Goal: Information Seeking & Learning: Check status

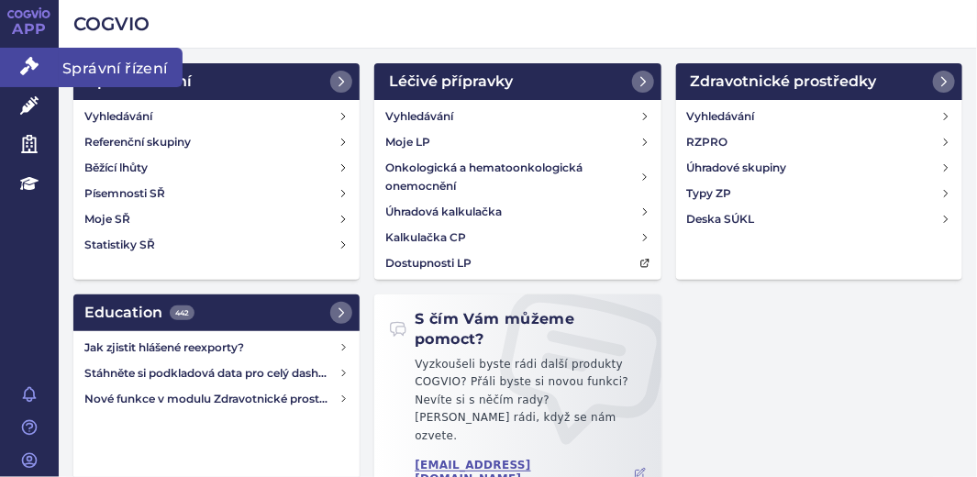
click at [32, 58] on icon at bounding box center [29, 66] width 18 height 18
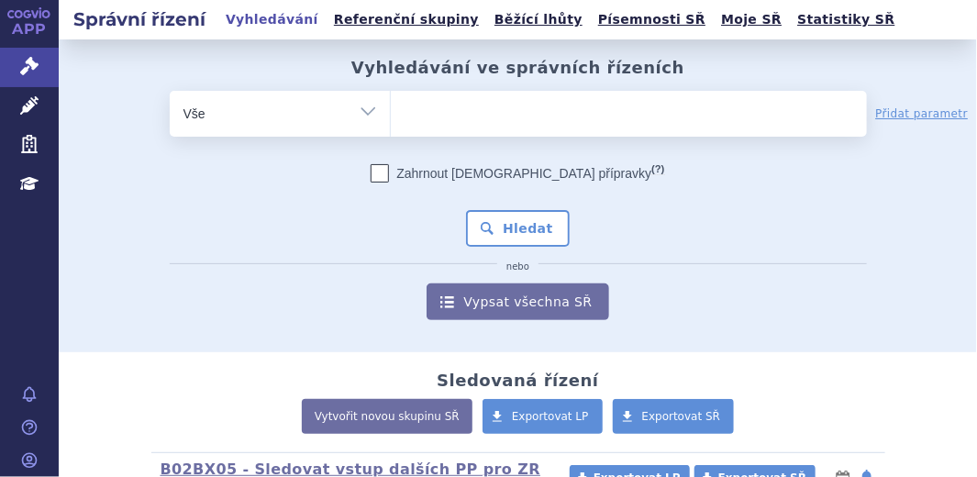
click at [404, 110] on input "search" at bounding box center [409, 111] width 10 height 23
paste input "0221359"
type input "0221359"
select select "0221359"
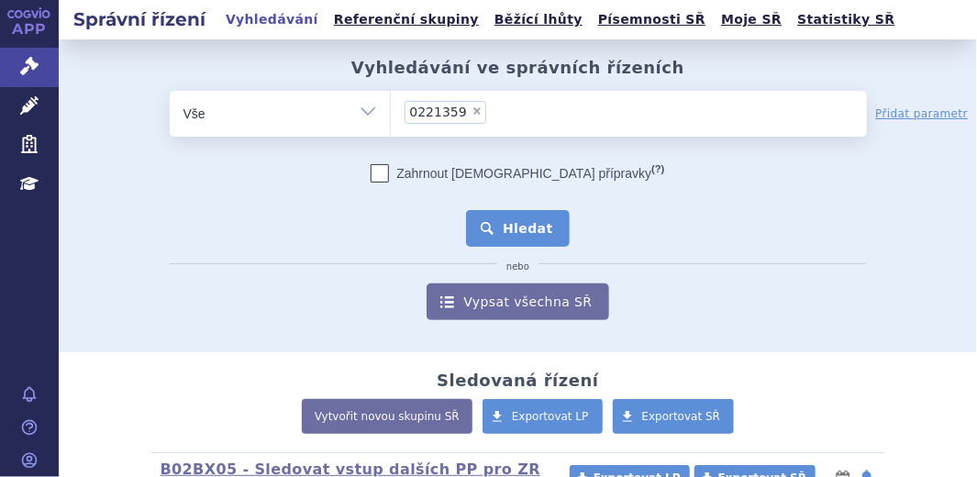
click at [498, 219] on button "Hledat" at bounding box center [518, 228] width 104 height 37
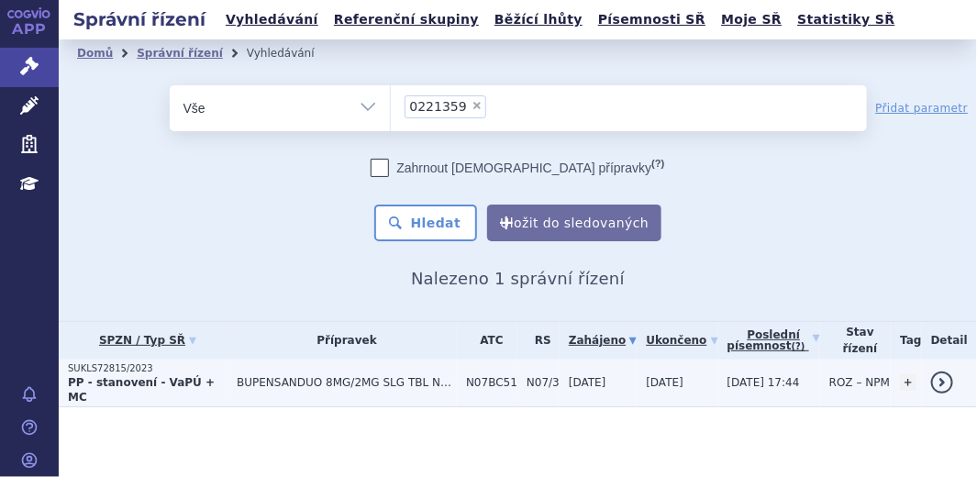
click at [142, 376] on strong "PP - stanovení - VaPÚ + MC" at bounding box center [141, 390] width 147 height 28
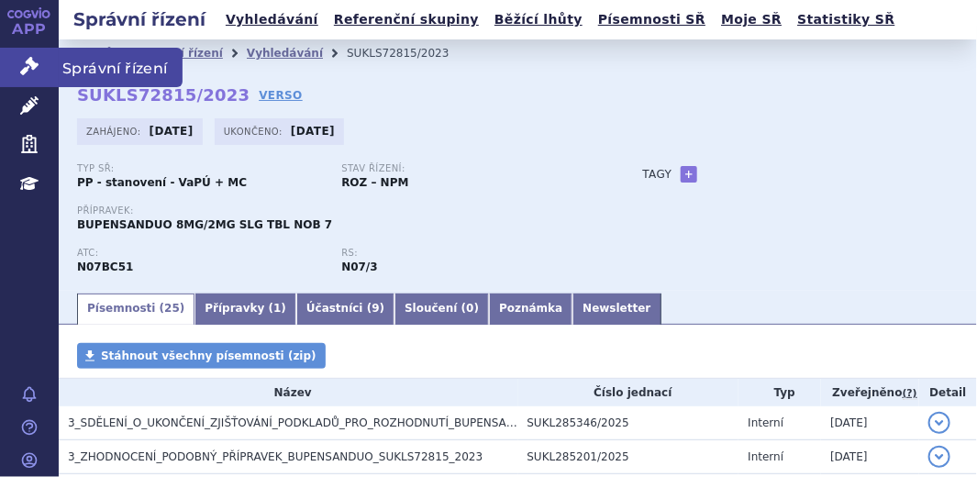
click at [20, 67] on link "Správní řízení" at bounding box center [29, 67] width 59 height 39
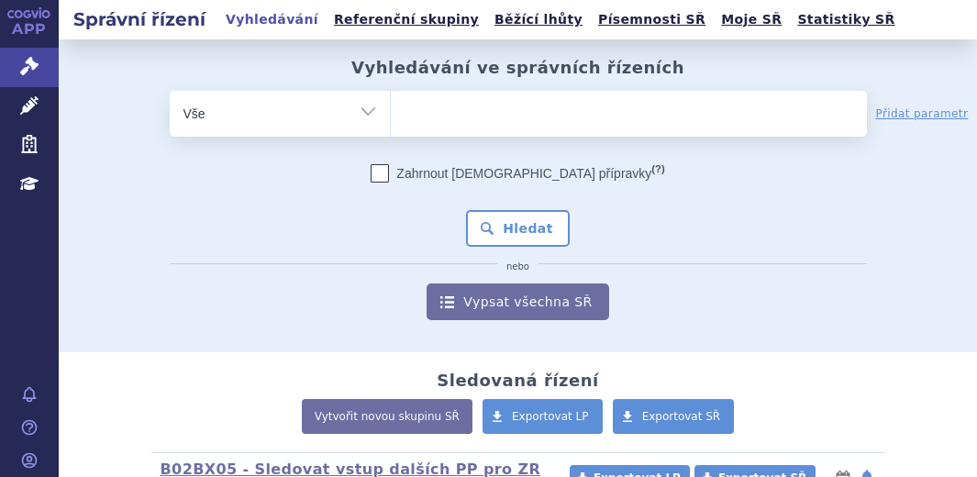
click at [449, 112] on ul at bounding box center [629, 110] width 476 height 39
click at [391, 112] on select at bounding box center [390, 113] width 1 height 46
paste input "0272384"
type input "0272384"
select select "0272384"
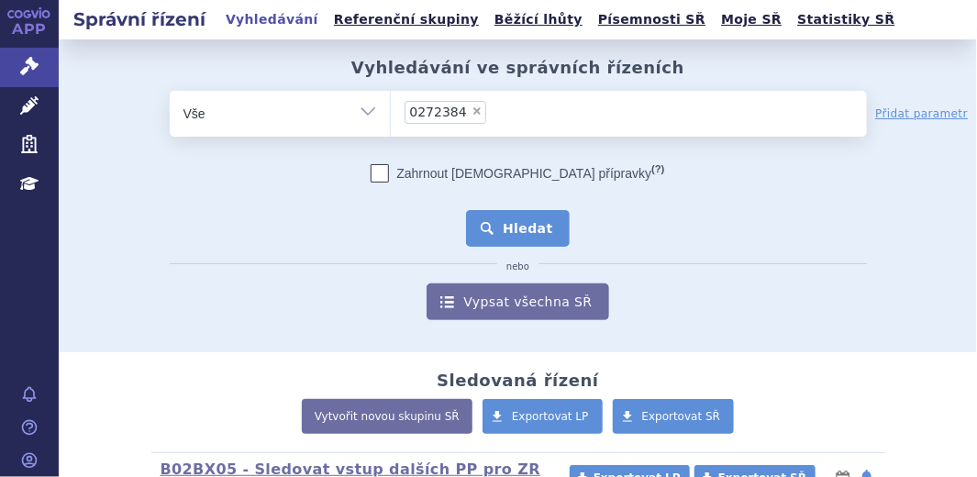
click at [507, 219] on button "Hledat" at bounding box center [518, 228] width 104 height 37
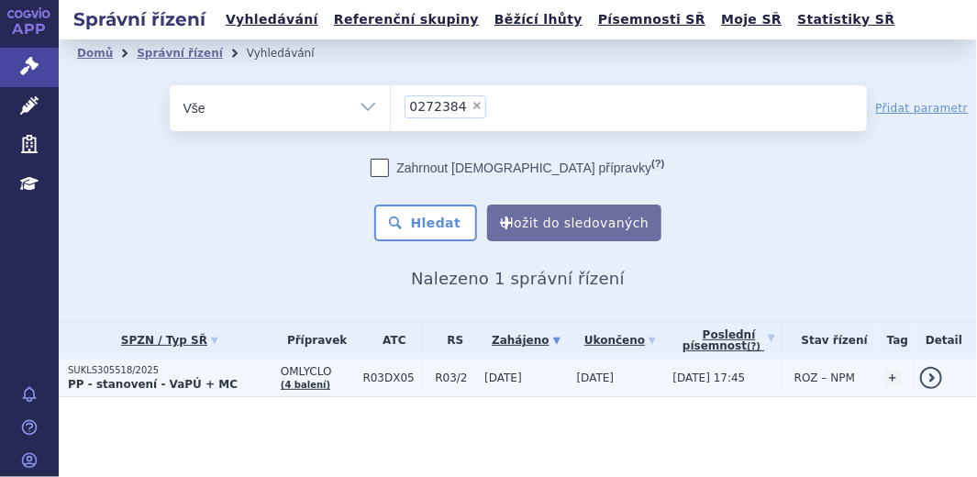
click at [122, 388] on strong "PP - stanovení - VaPÚ + MC" at bounding box center [153, 384] width 170 height 13
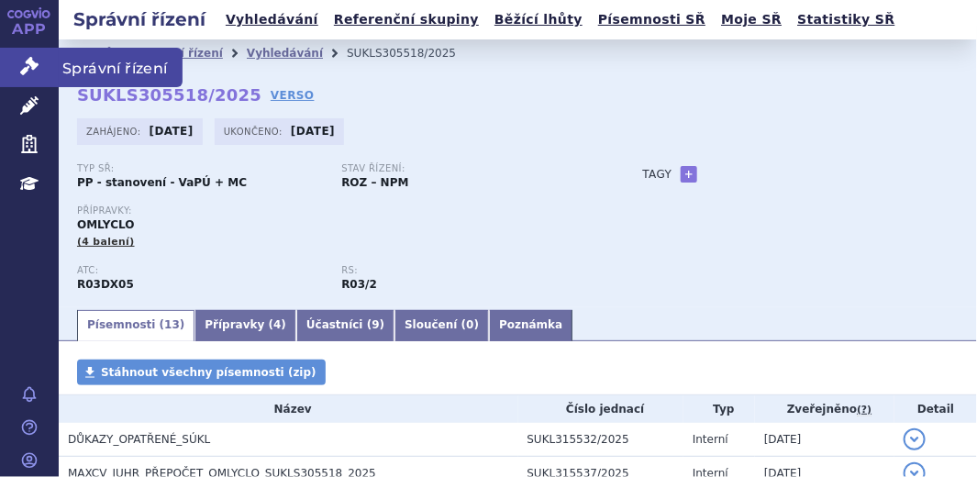
click at [33, 72] on icon at bounding box center [29, 66] width 18 height 18
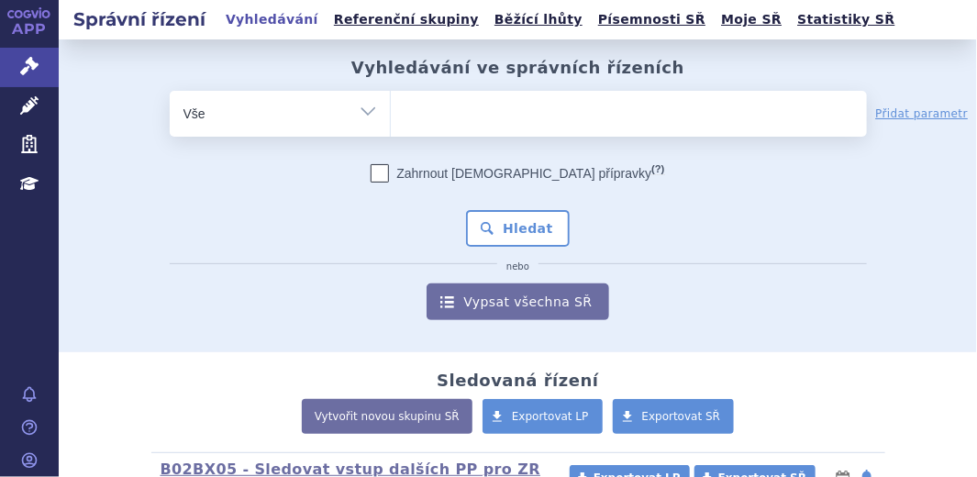
type input "0265668"
select select "0265668"
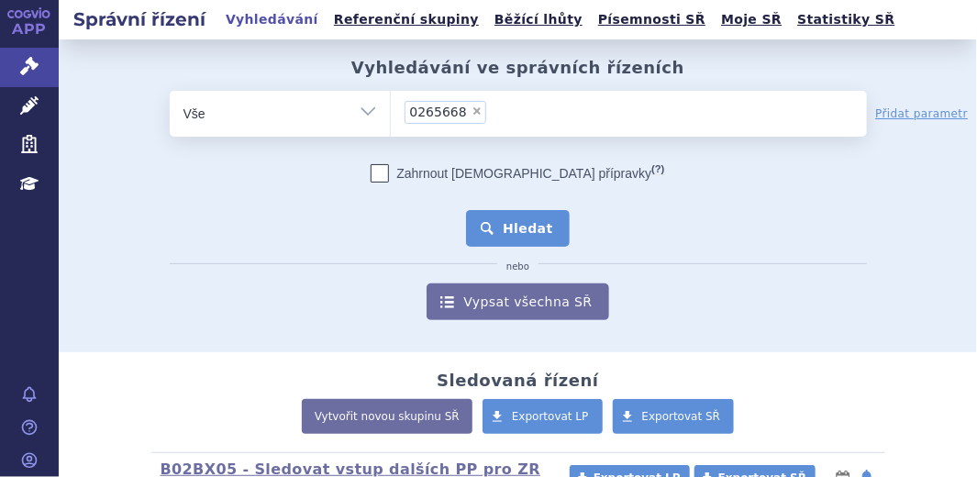
click at [515, 222] on button "Hledat" at bounding box center [518, 228] width 104 height 37
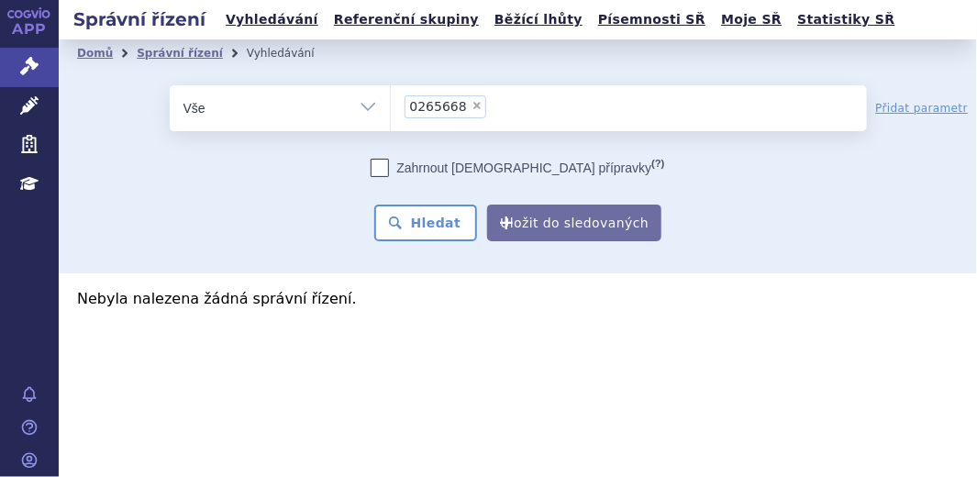
click at [471, 106] on span "×" at bounding box center [476, 105] width 11 height 11
click at [391, 106] on select "0265668" at bounding box center [390, 107] width 1 height 46
select select
type input "0285333"
select select "0285333"
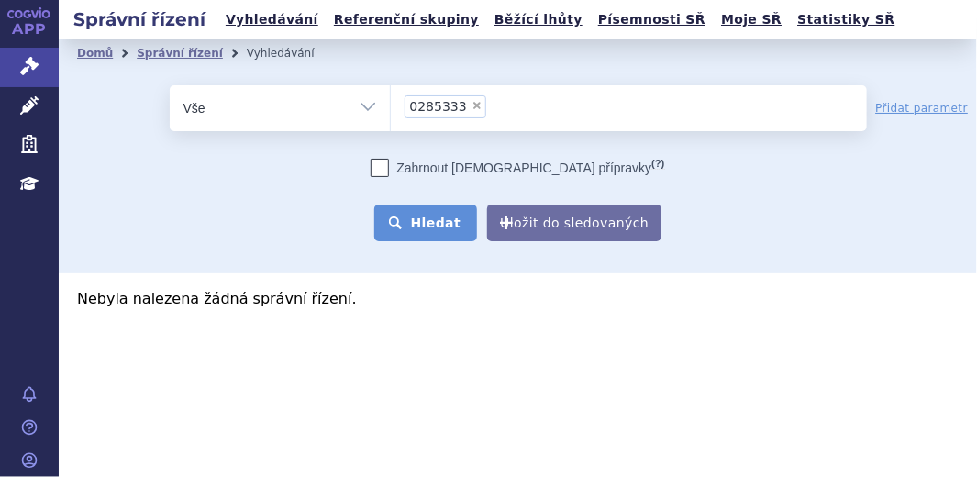
click at [425, 216] on button "Hledat" at bounding box center [426, 223] width 104 height 37
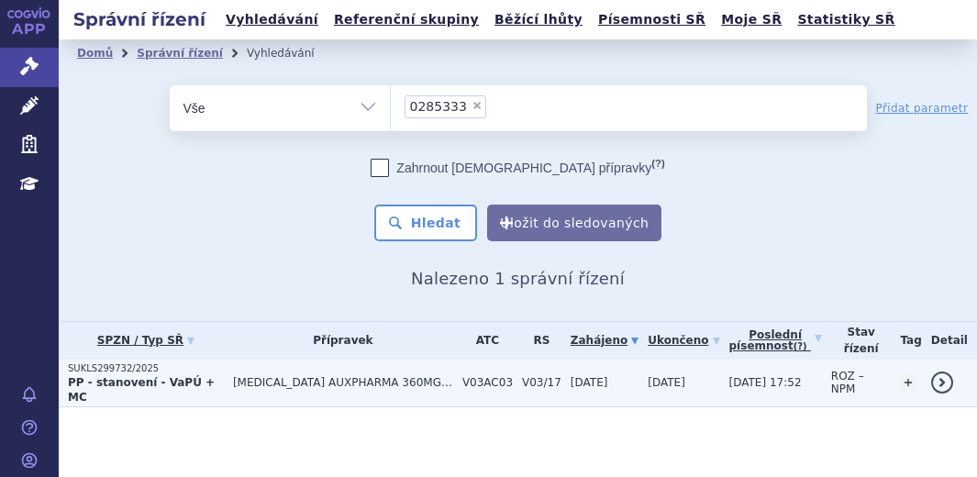
click at [193, 371] on p "SUKLS299732/2025" at bounding box center [146, 368] width 156 height 13
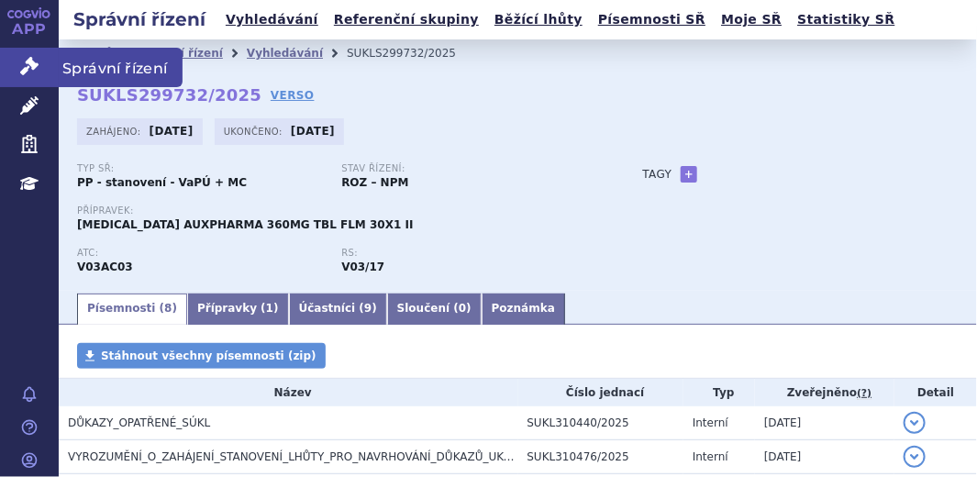
click at [33, 65] on icon at bounding box center [29, 66] width 18 height 18
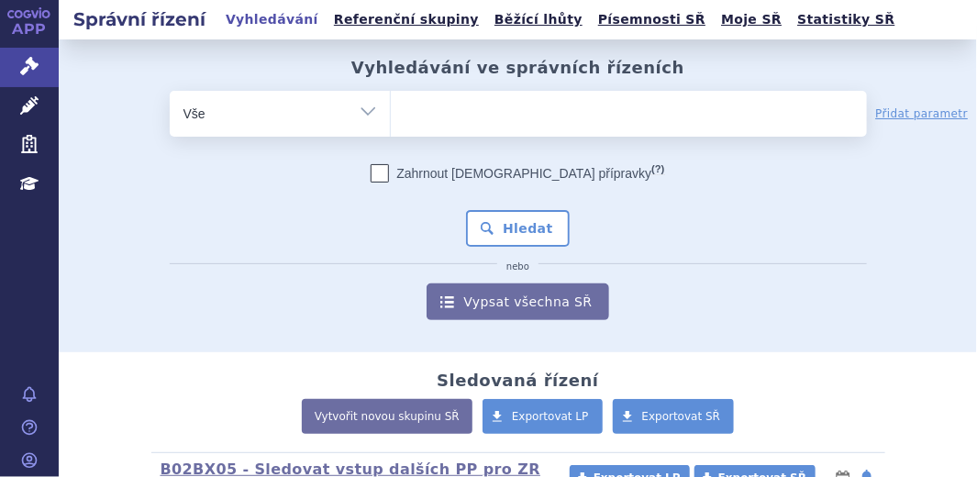
type input "0217777"
select select "0217777"
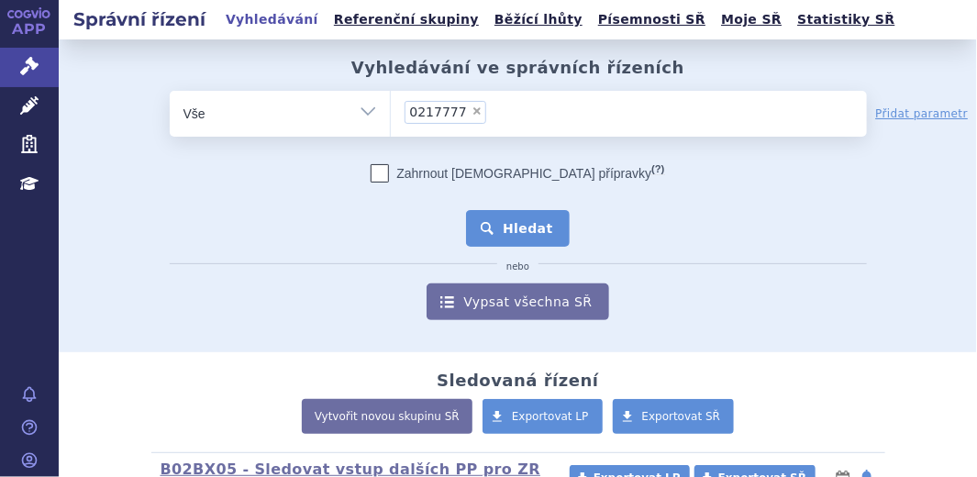
click at [519, 213] on button "Hledat" at bounding box center [518, 228] width 104 height 37
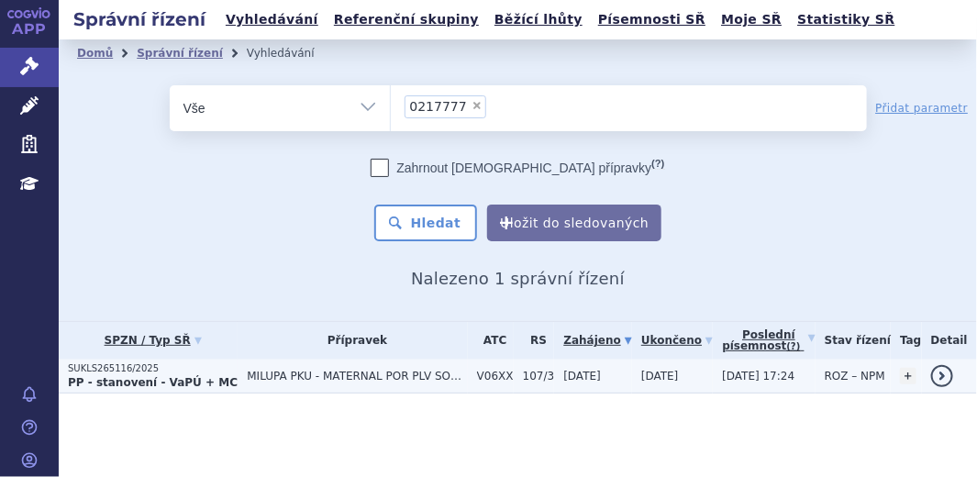
click at [129, 371] on p "SUKLS265116/2025" at bounding box center [153, 368] width 170 height 13
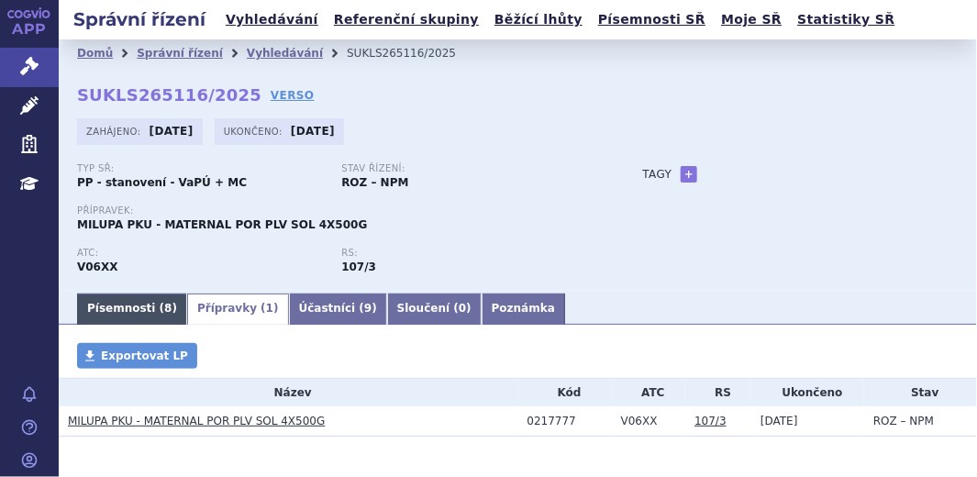
click at [138, 317] on link "Písemnosti ( 8 )" at bounding box center [132, 308] width 110 height 31
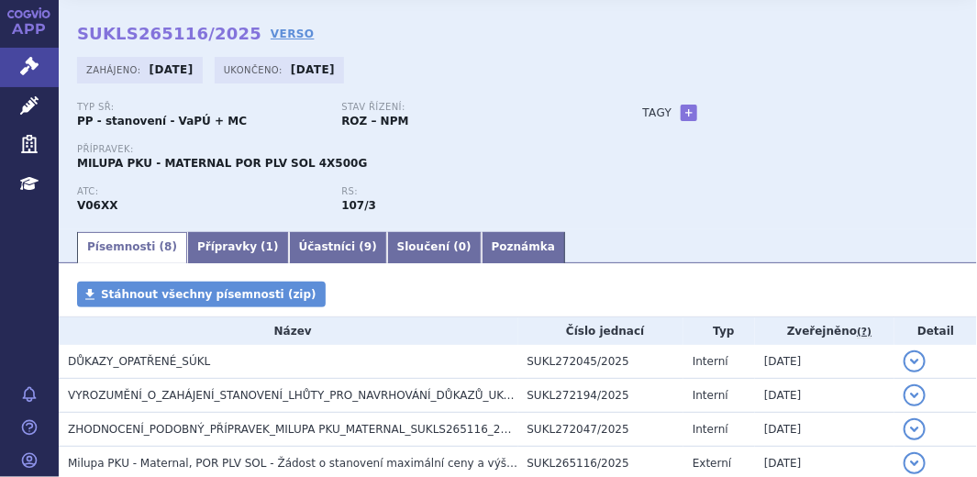
scroll to position [83, 0]
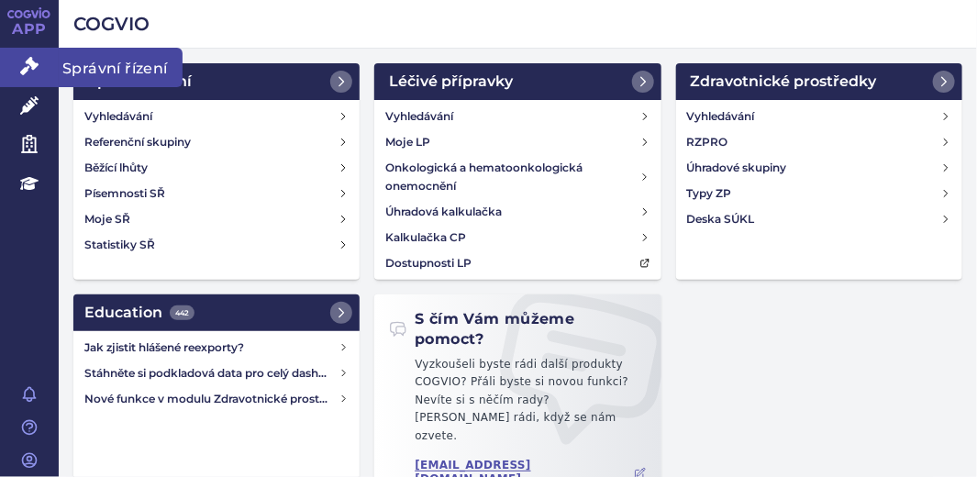
click at [28, 66] on icon at bounding box center [29, 66] width 18 height 18
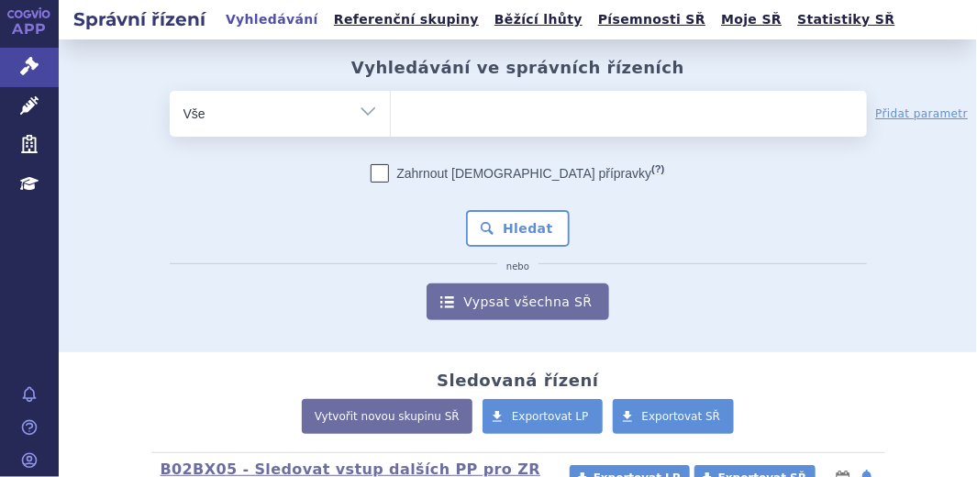
click at [454, 123] on ul at bounding box center [629, 110] width 476 height 39
click at [391, 123] on select at bounding box center [390, 113] width 1 height 46
paste input "0217777"
type input "0217777"
select select "0217777"
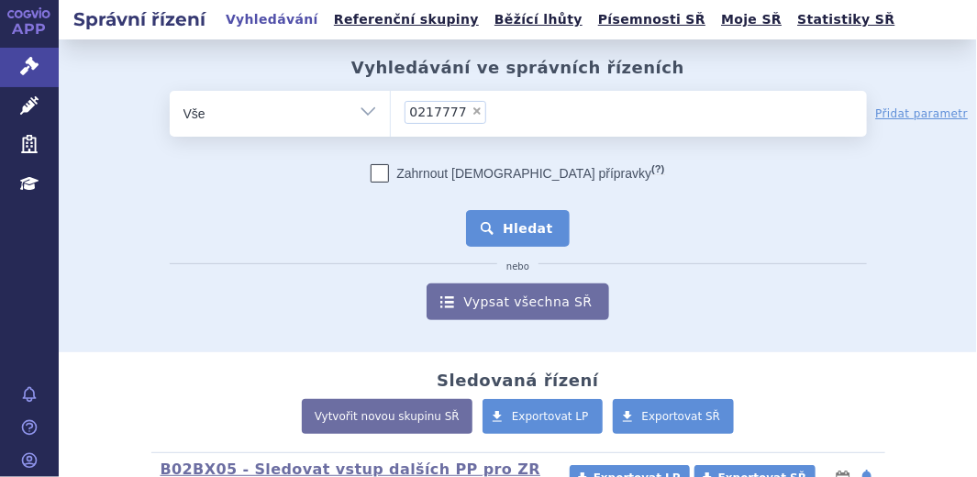
click at [481, 224] on button "Hledat" at bounding box center [518, 228] width 104 height 37
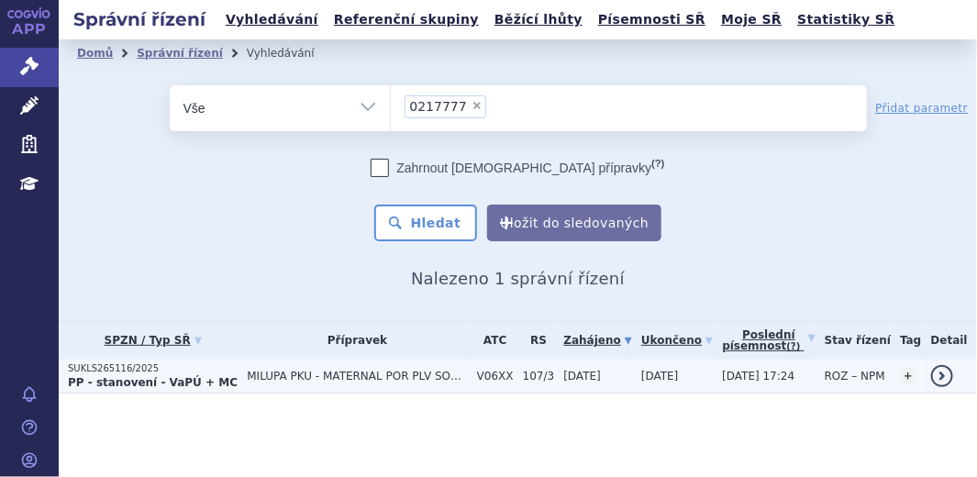
click at [134, 382] on strong "PP - stanovení - VaPÚ + MC" at bounding box center [153, 382] width 170 height 13
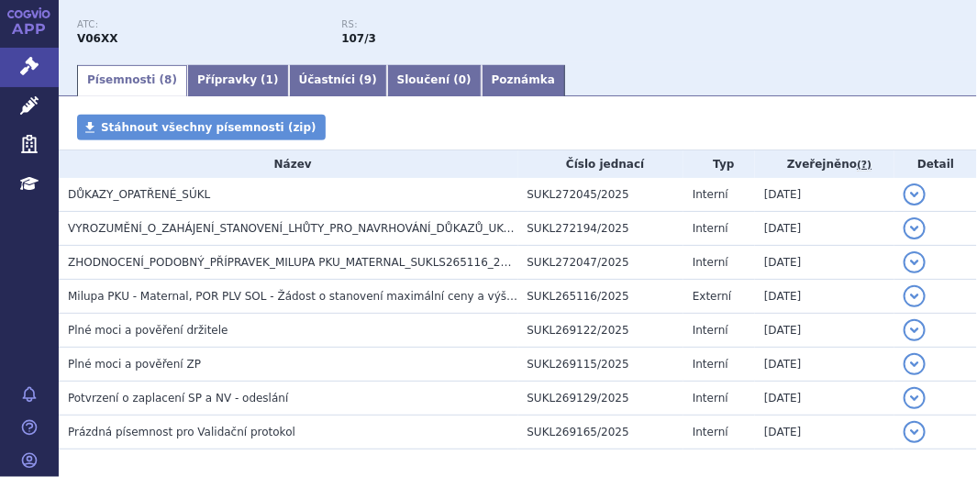
scroll to position [229, 0]
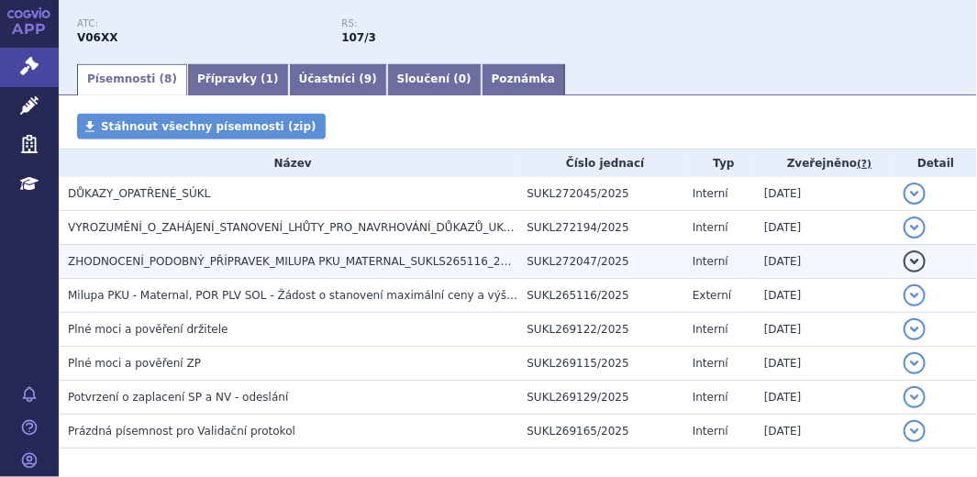
click at [903, 260] on button "detail" at bounding box center [914, 261] width 22 height 22
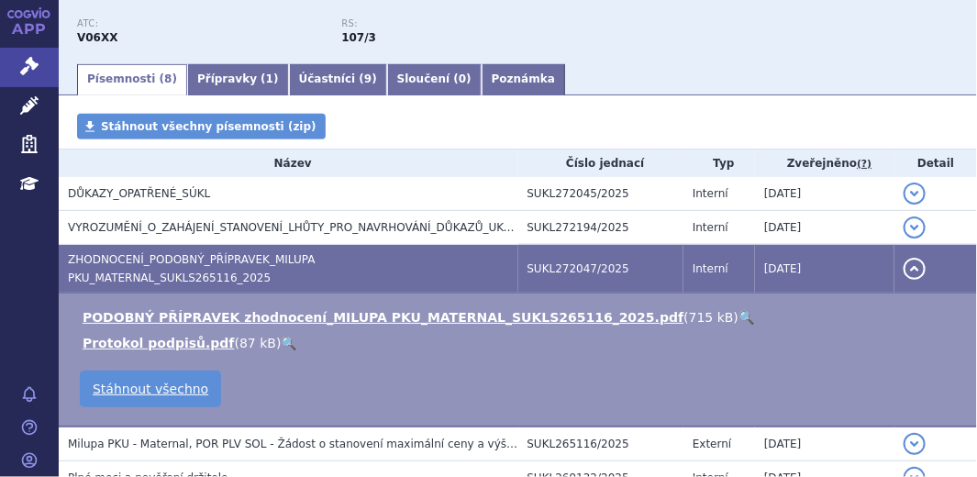
click at [738, 310] on link "🔍" at bounding box center [746, 317] width 16 height 15
click at [903, 265] on button "detail" at bounding box center [914, 269] width 22 height 22
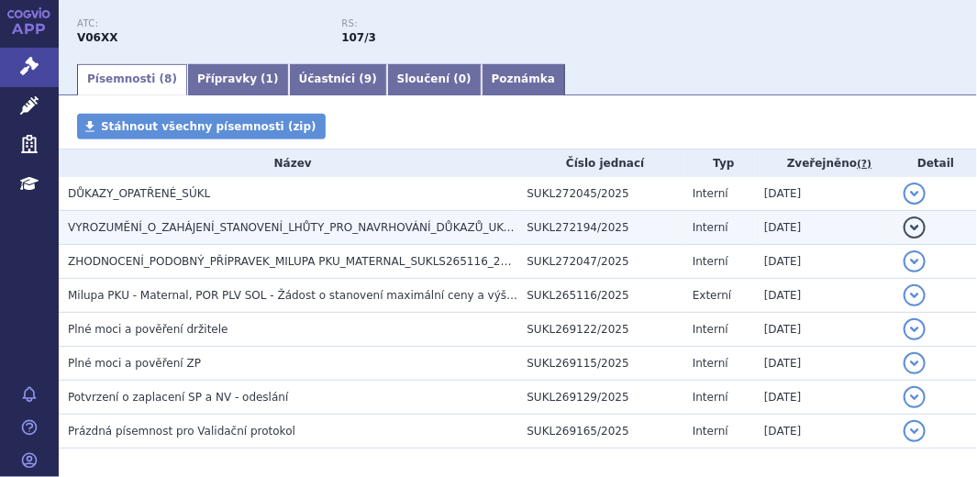
click at [903, 227] on button "detail" at bounding box center [914, 227] width 22 height 22
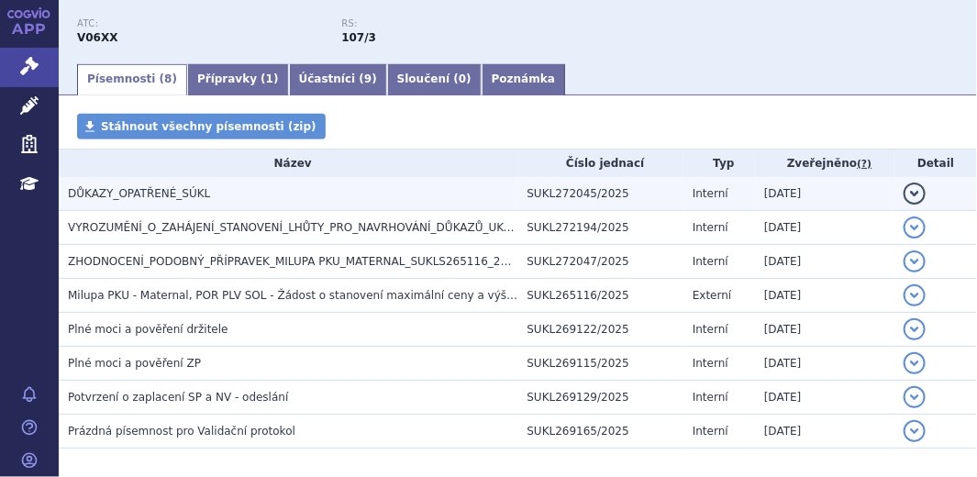
click at [903, 189] on button "detail" at bounding box center [914, 194] width 22 height 22
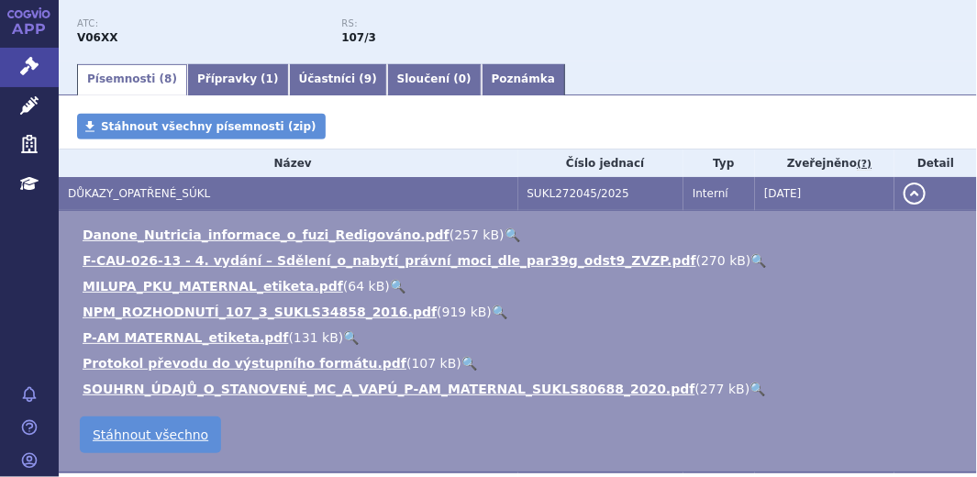
click at [903, 190] on button "detail" at bounding box center [914, 194] width 22 height 22
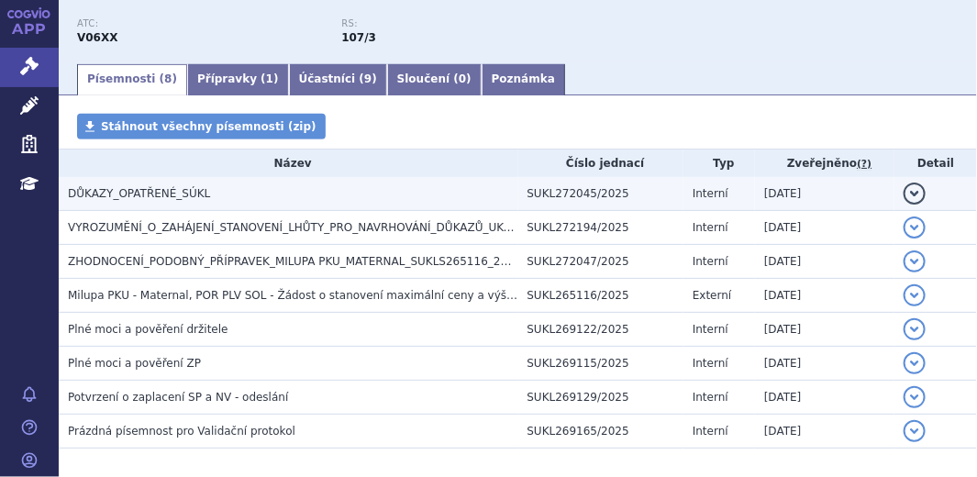
click at [903, 190] on button "detail" at bounding box center [914, 194] width 22 height 22
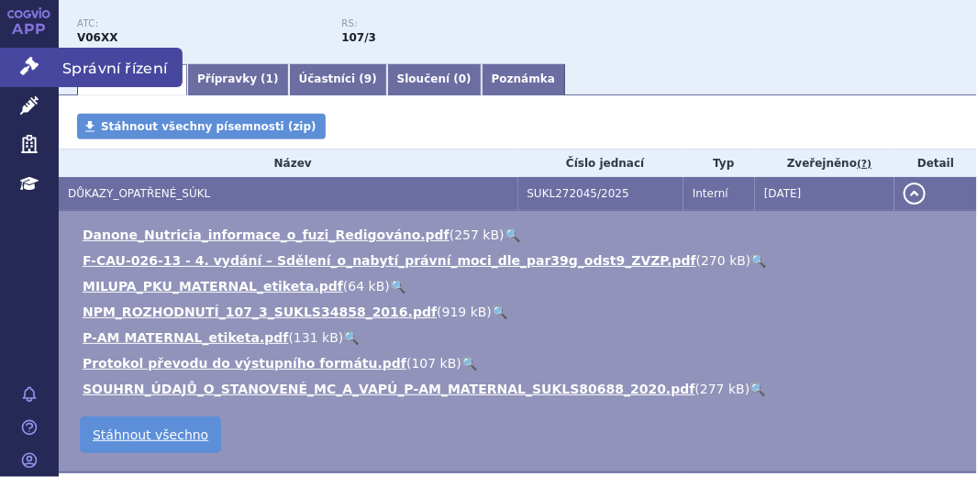
click at [24, 63] on icon at bounding box center [29, 66] width 18 height 18
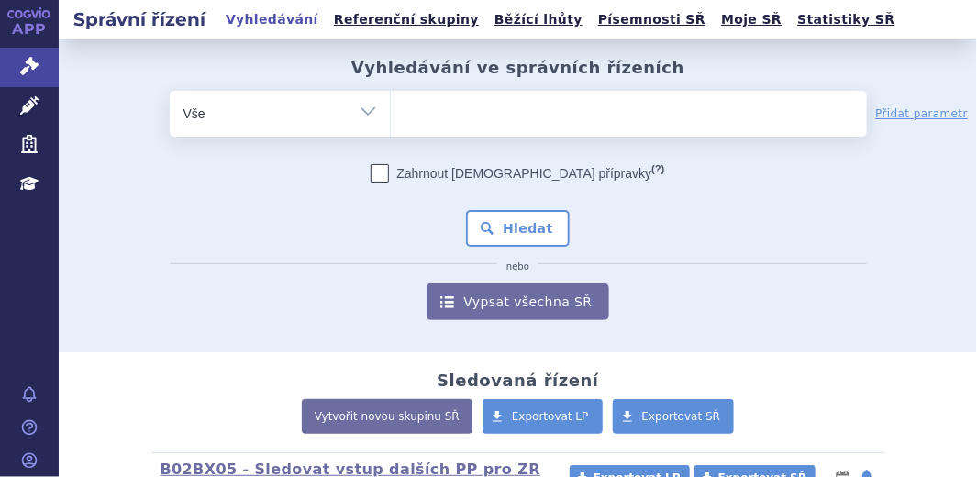
click at [404, 109] on input "search" at bounding box center [409, 111] width 10 height 23
paste input "0217758"
type input "0217758"
select select "0217758"
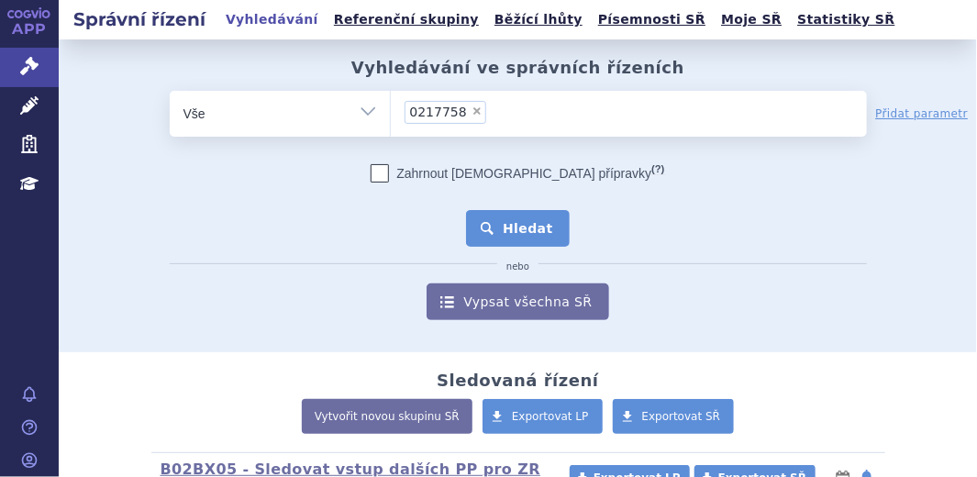
click at [535, 235] on button "Hledat" at bounding box center [518, 228] width 104 height 37
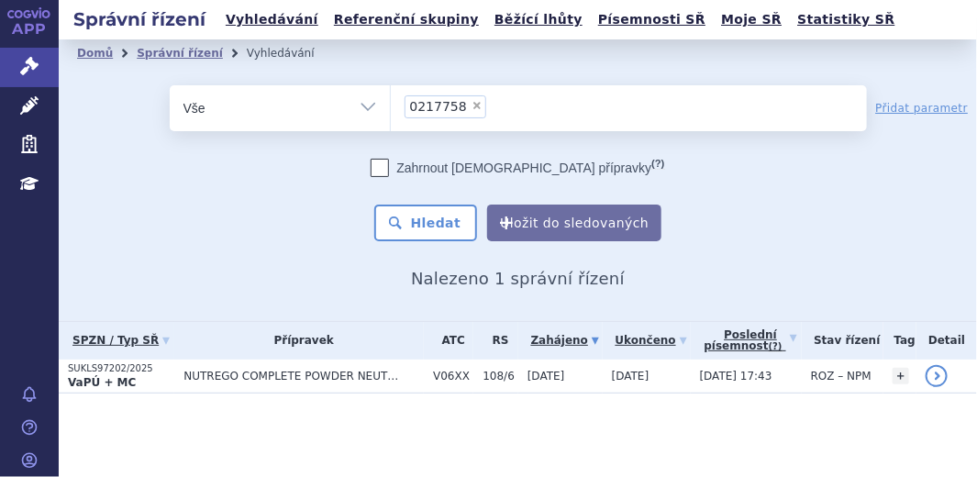
click at [131, 373] on p "SUKLS97202/2025" at bounding box center [121, 368] width 106 height 13
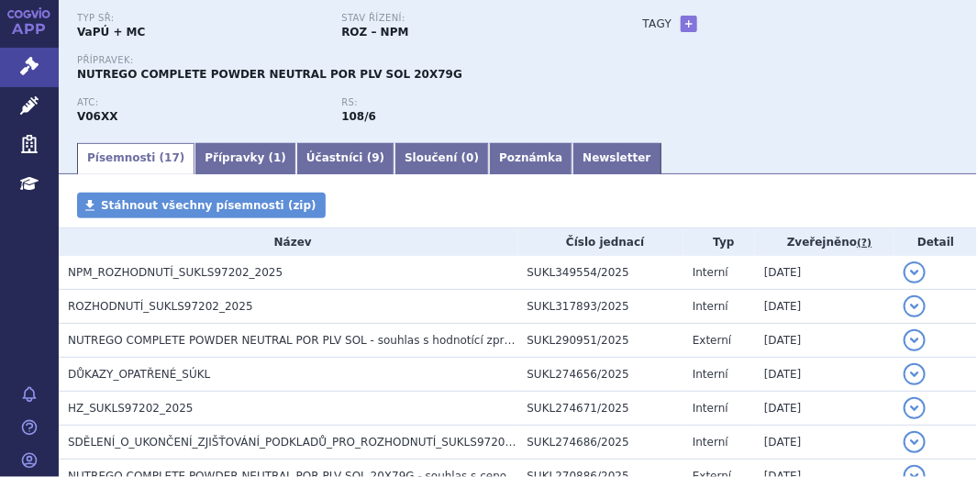
scroll to position [166, 0]
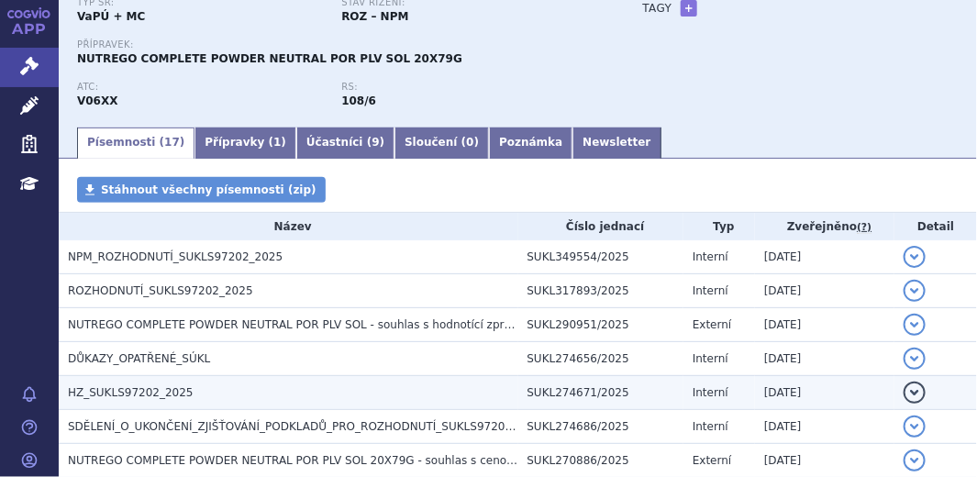
click at [228, 388] on h3 "HZ_SUKLS97202_2025" at bounding box center [293, 392] width 450 height 18
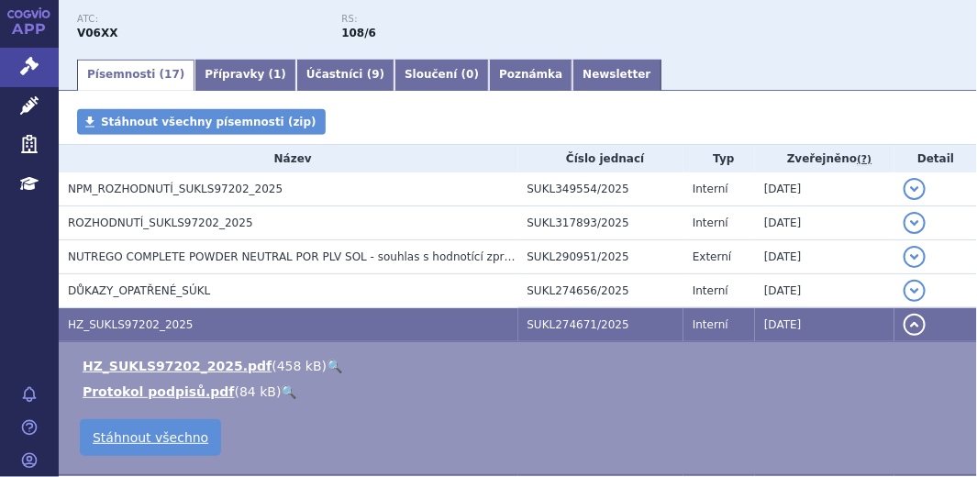
scroll to position [249, 0]
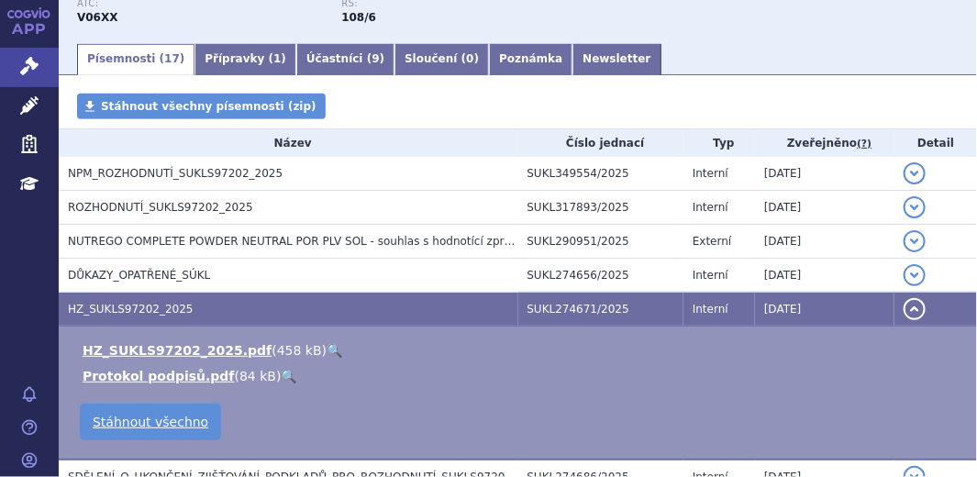
click at [327, 350] on link "🔍" at bounding box center [335, 350] width 16 height 15
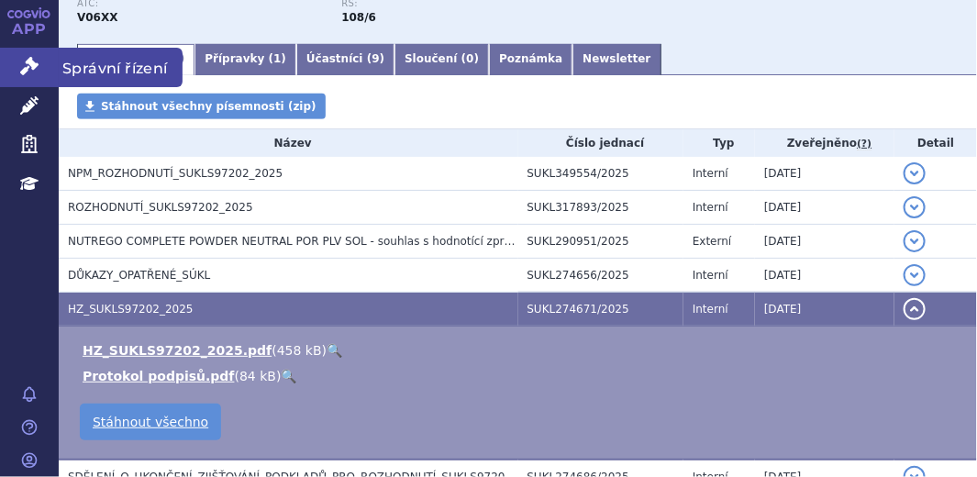
click at [30, 58] on icon at bounding box center [29, 66] width 18 height 18
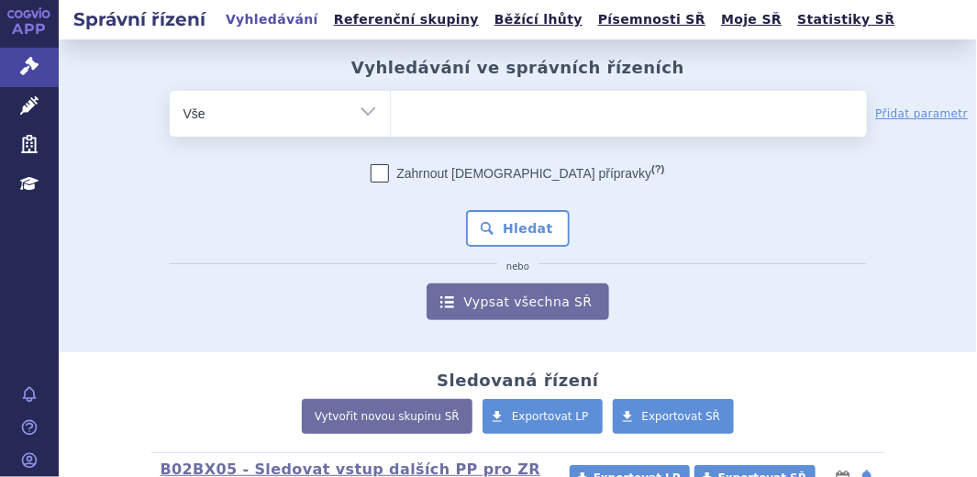
type input "0217775"
select select "0217775"
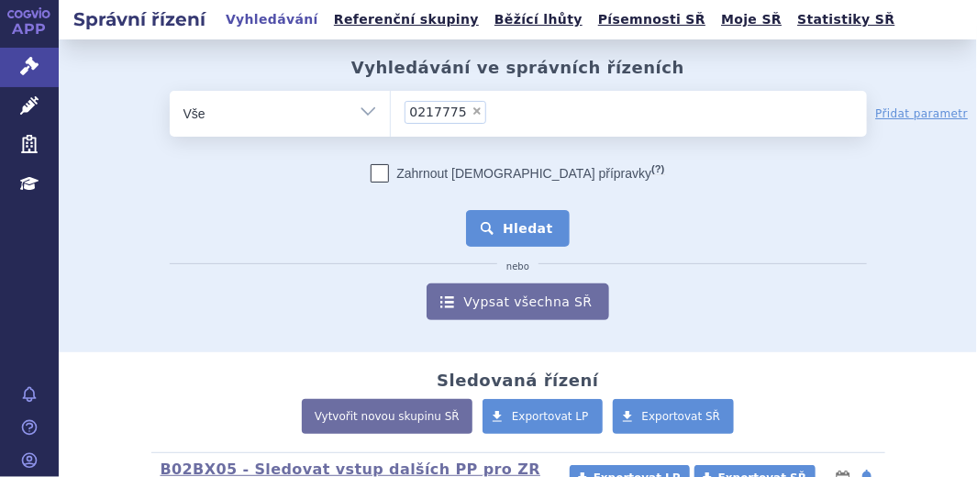
click at [512, 225] on button "Hledat" at bounding box center [518, 228] width 104 height 37
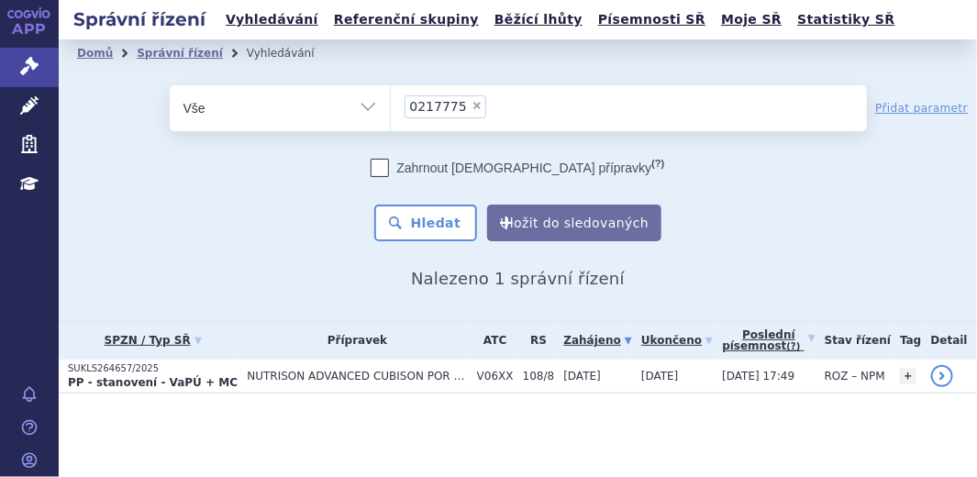
click at [162, 380] on strong "PP - stanovení - VaPÚ + MC" at bounding box center [153, 382] width 170 height 13
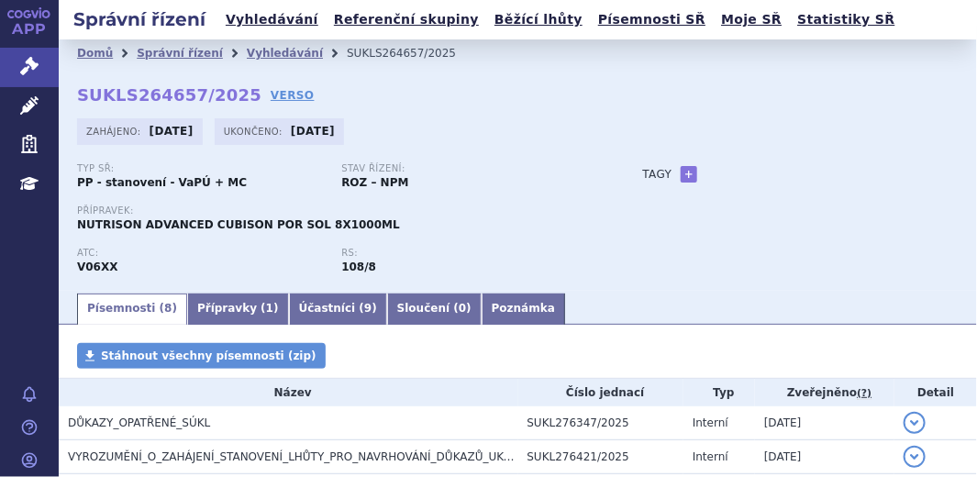
click at [464, 227] on div "Přípravek: NUTRISON ADVANCED CUBISON POR SOL 8X1000ML" at bounding box center [341, 219] width 529 height 28
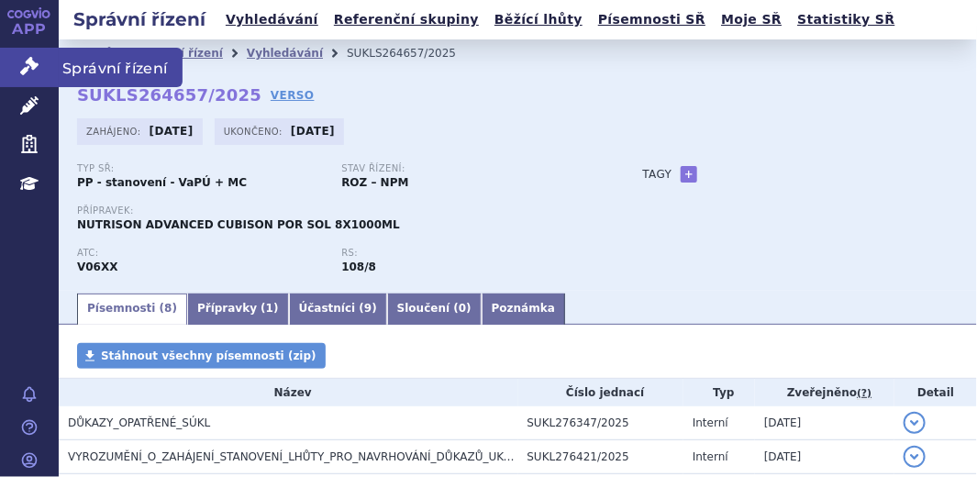
click at [41, 78] on link "Správní řízení" at bounding box center [29, 67] width 59 height 39
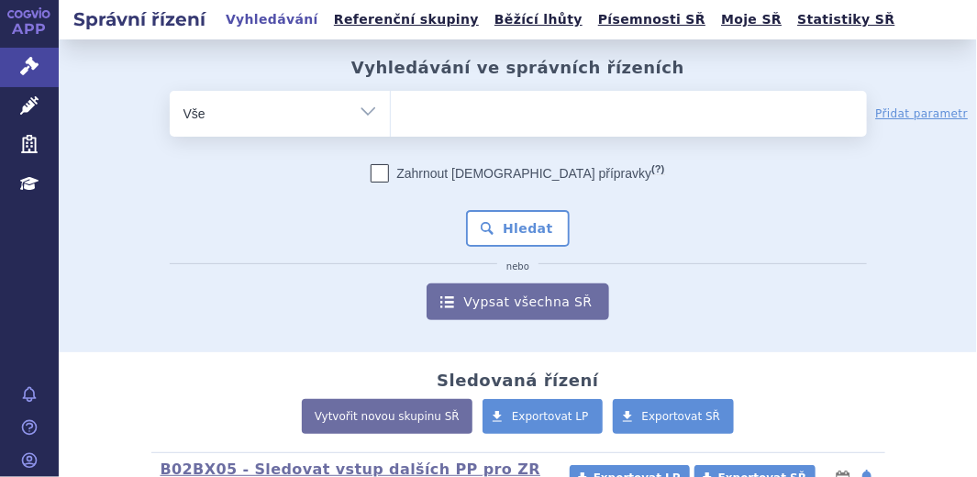
click at [404, 112] on input "search" at bounding box center [409, 111] width 10 height 23
paste input "0217776"
type input "0217776"
select select "0217776"
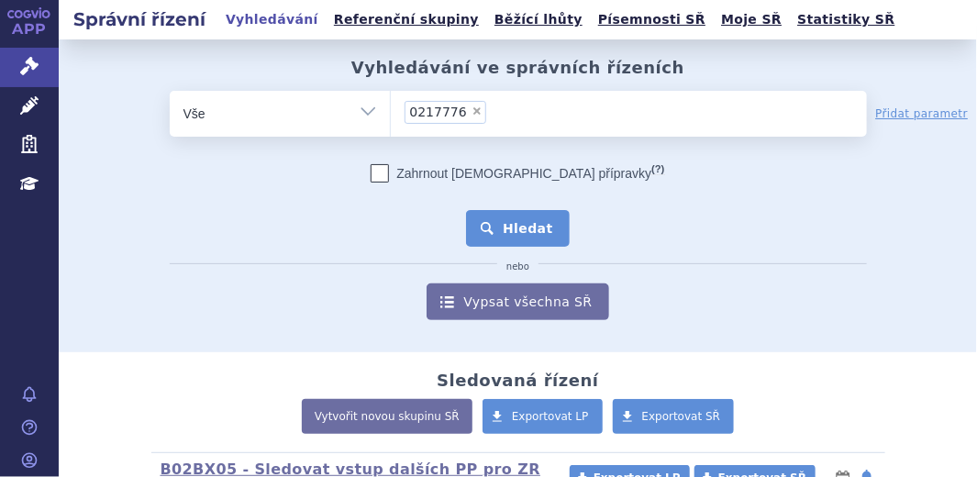
click at [513, 222] on button "Hledat" at bounding box center [518, 228] width 104 height 37
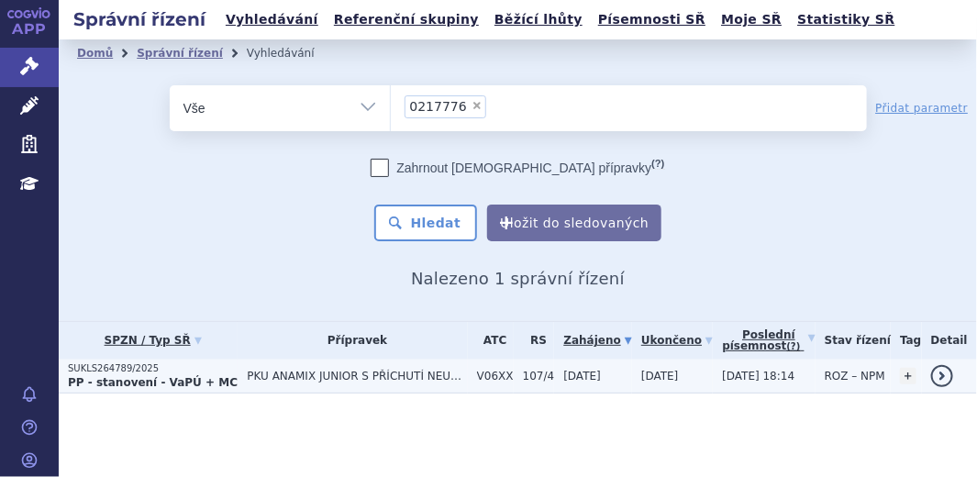
click at [100, 380] on strong "PP - stanovení - VaPÚ + MC" at bounding box center [153, 382] width 170 height 13
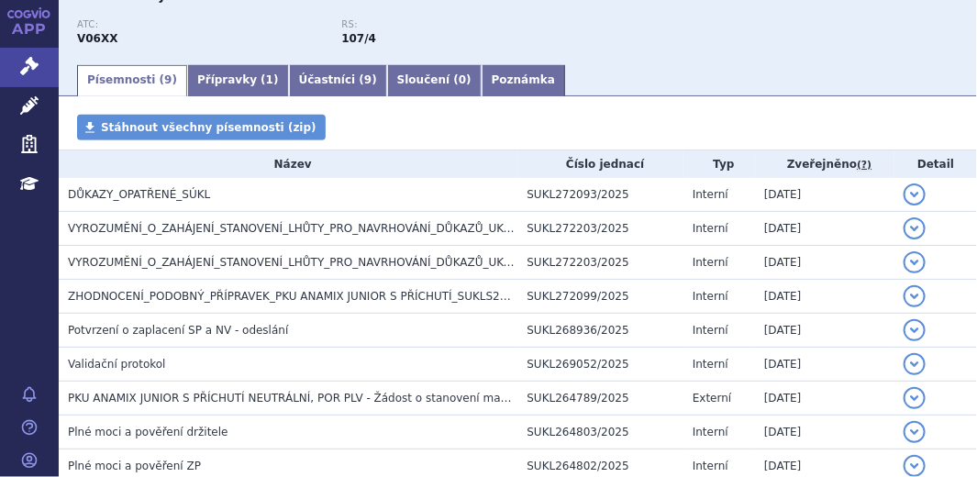
scroll to position [249, 0]
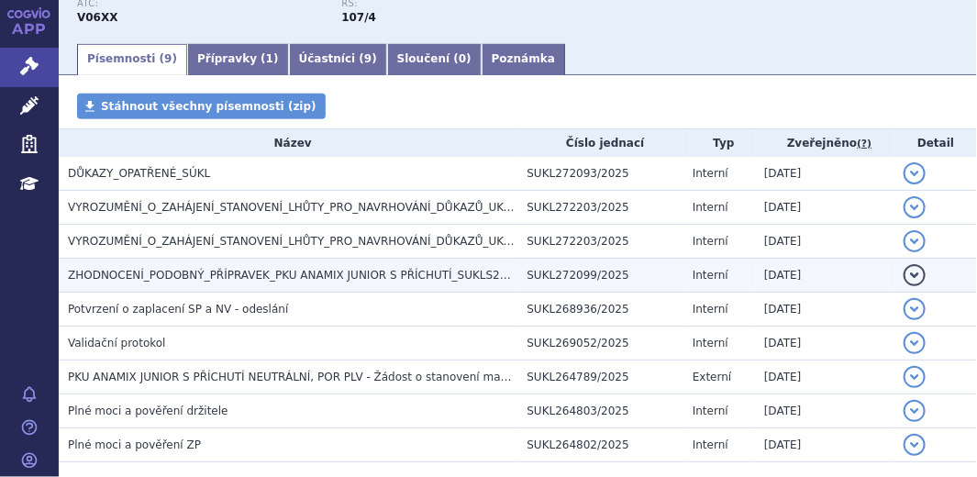
click at [283, 270] on span "ZHODNOCENÍ_PODOBNÝ_PŘÍPRAVEK_PKU ANAMIX JUNIOR S PŘÍCHUTÍ_SUKLS264789_2025" at bounding box center [318, 275] width 501 height 13
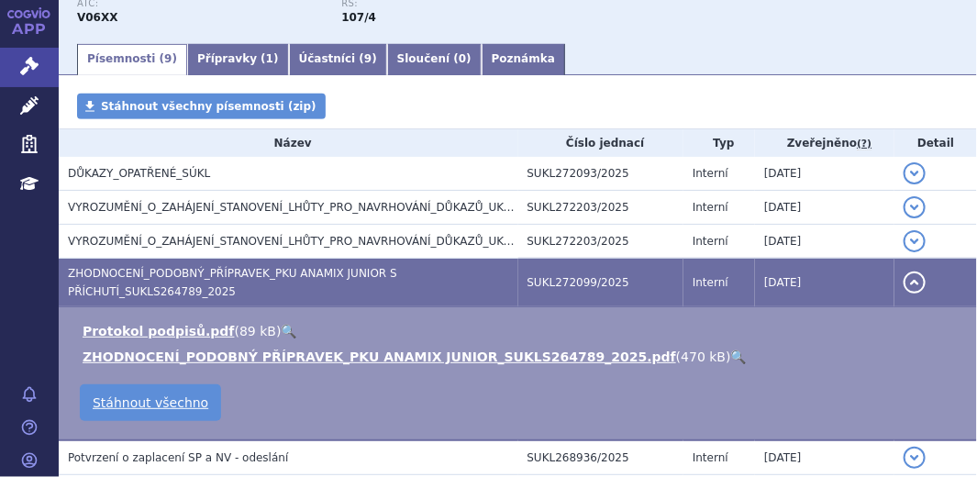
click at [731, 353] on link "🔍" at bounding box center [739, 356] width 16 height 15
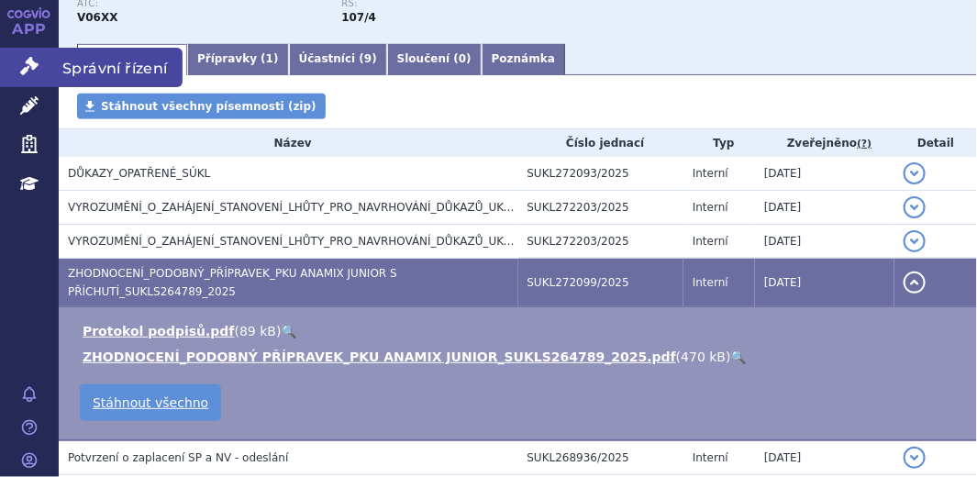
click at [21, 62] on icon at bounding box center [29, 66] width 18 height 18
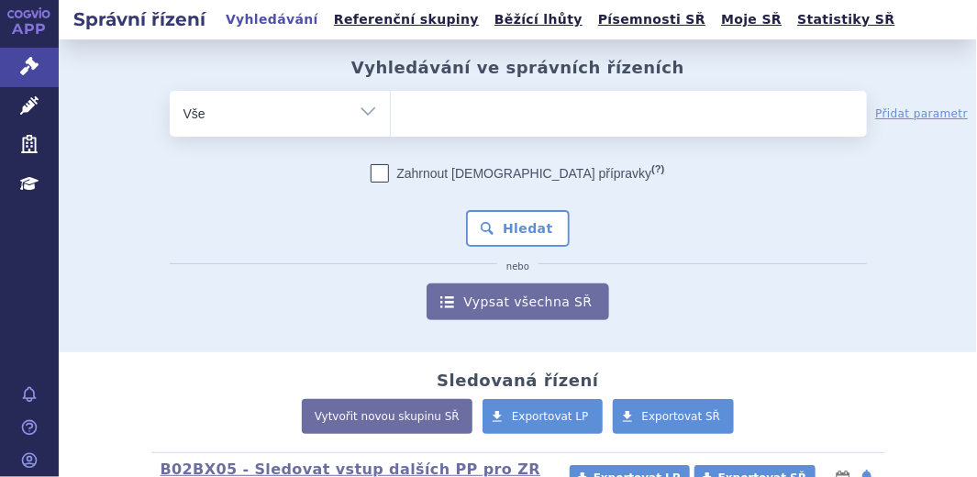
type input "0282173"
select select "0282173"
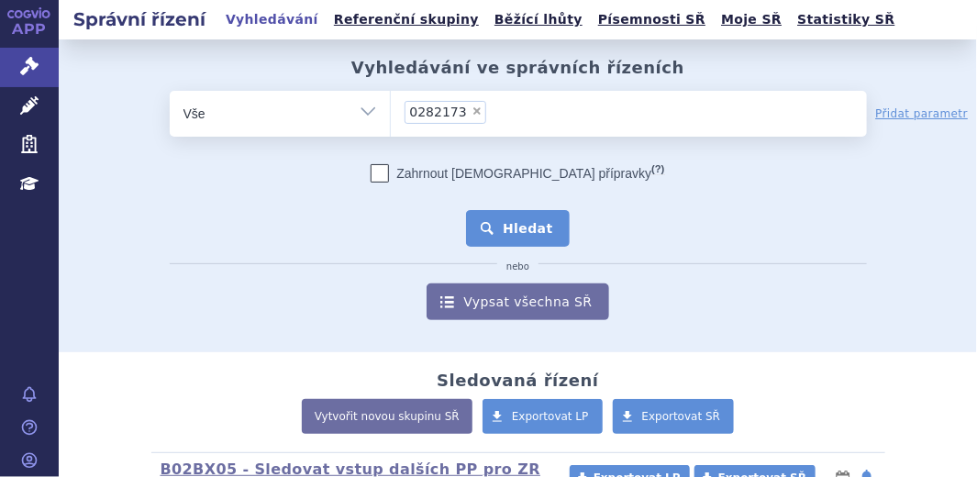
click at [530, 216] on button "Hledat" at bounding box center [518, 228] width 104 height 37
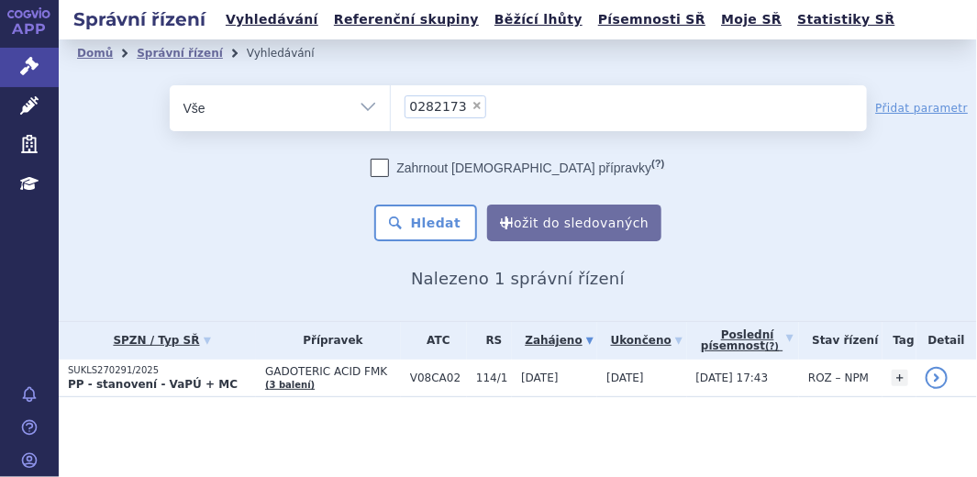
click at [124, 380] on strong "PP - stanovení - VaPÚ + MC" at bounding box center [153, 384] width 170 height 13
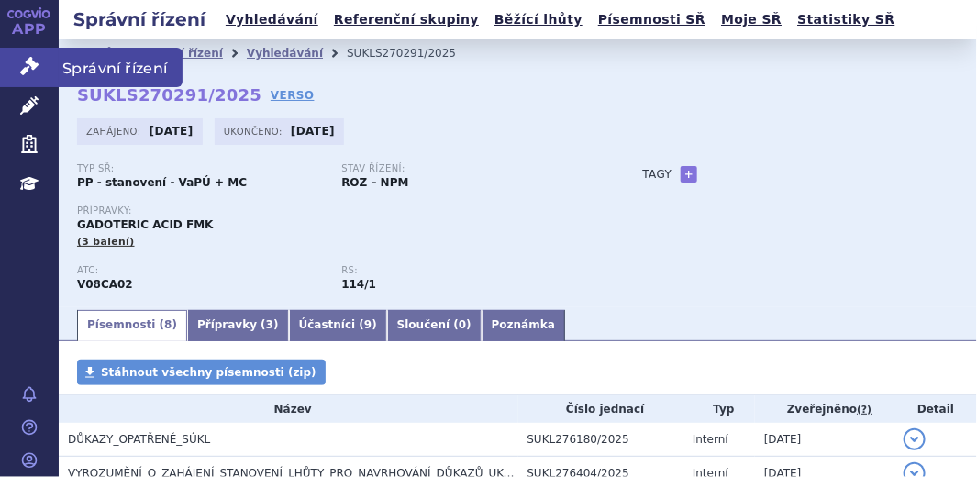
click at [22, 59] on icon at bounding box center [29, 66] width 18 height 18
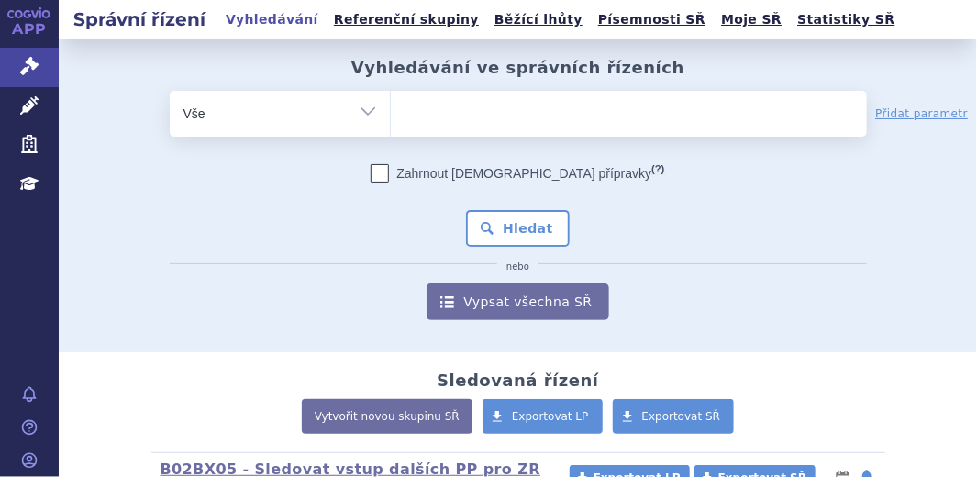
type input "0223182"
select select "0223182"
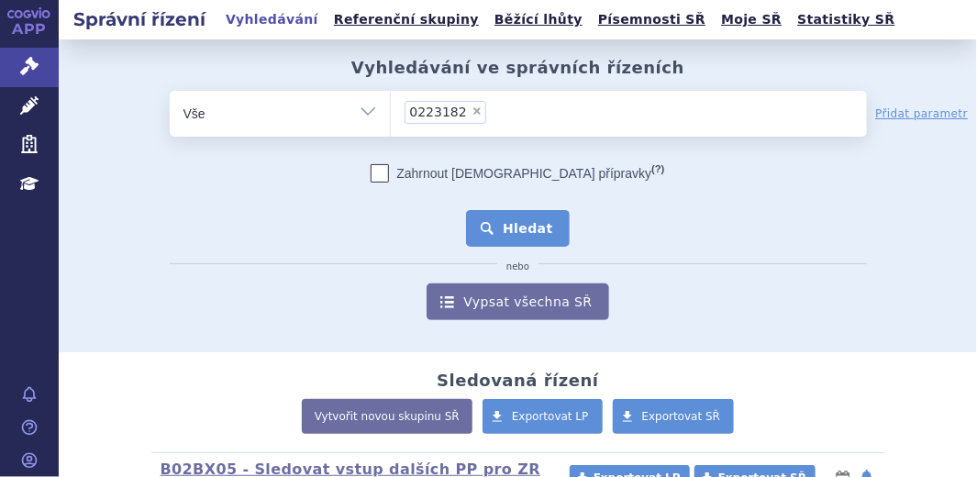
click at [512, 211] on button "Hledat" at bounding box center [518, 228] width 104 height 37
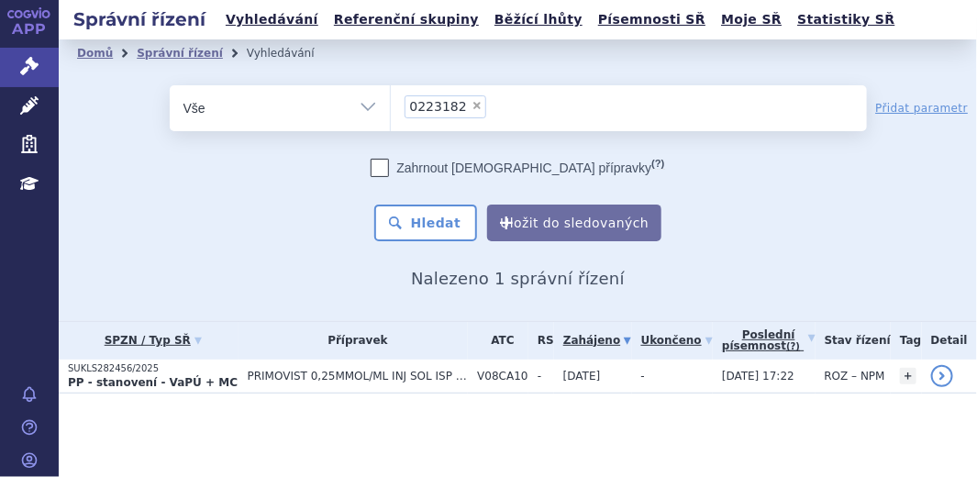
click at [461, 103] on li "× 0223182" at bounding box center [445, 106] width 82 height 23
click at [391, 103] on select "0223182" at bounding box center [390, 107] width 1 height 46
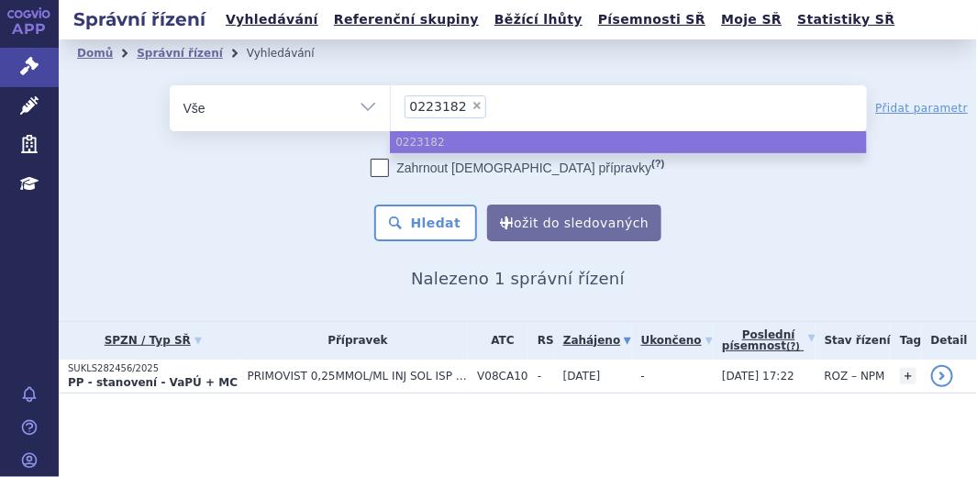
click at [471, 106] on span "×" at bounding box center [476, 105] width 11 height 11
click at [391, 106] on select "0223182" at bounding box center [390, 107] width 1 height 46
select select
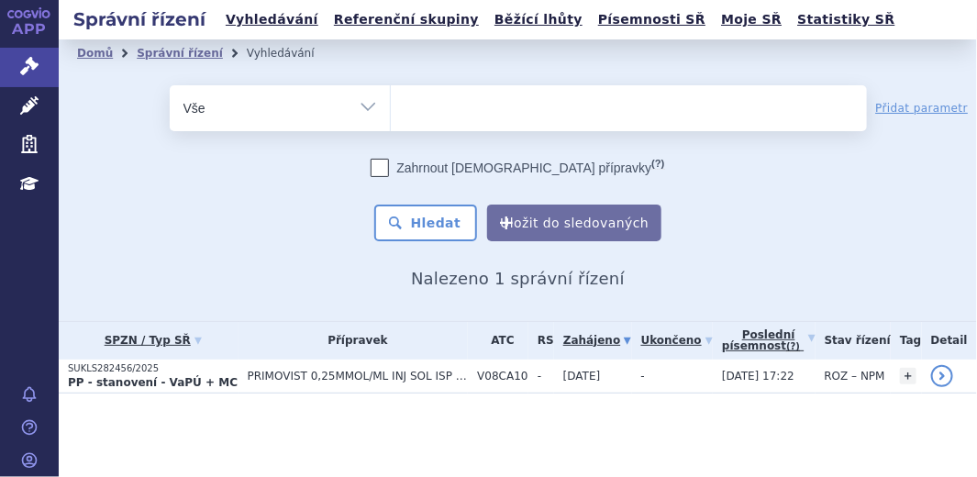
click at [371, 106] on select "Vše Spisová značka Typ SŘ Přípravek/SUKL kód Účastník/Držitel" at bounding box center [280, 105] width 220 height 41
select select "filter-file-number"
click at [170, 85] on select "Vše Spisová značka Typ SŘ Přípravek/SUKL kód Účastník/Držitel" at bounding box center [280, 105] width 220 height 41
click at [416, 108] on ul at bounding box center [629, 104] width 476 height 39
click at [391, 108] on select at bounding box center [390, 107] width 1 height 46
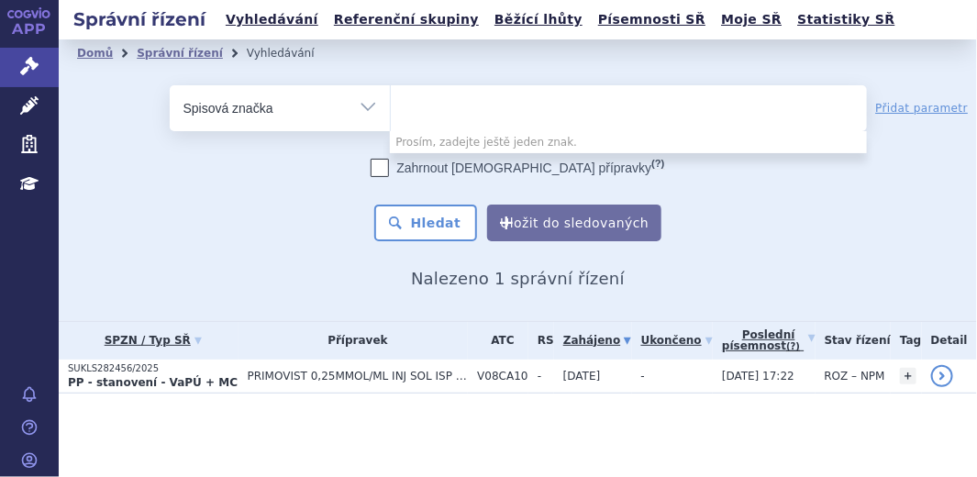
paste input "SUKLS82239/2025"
type input "SUKLS82239/2025"
select select "SUKLS82239/2025"
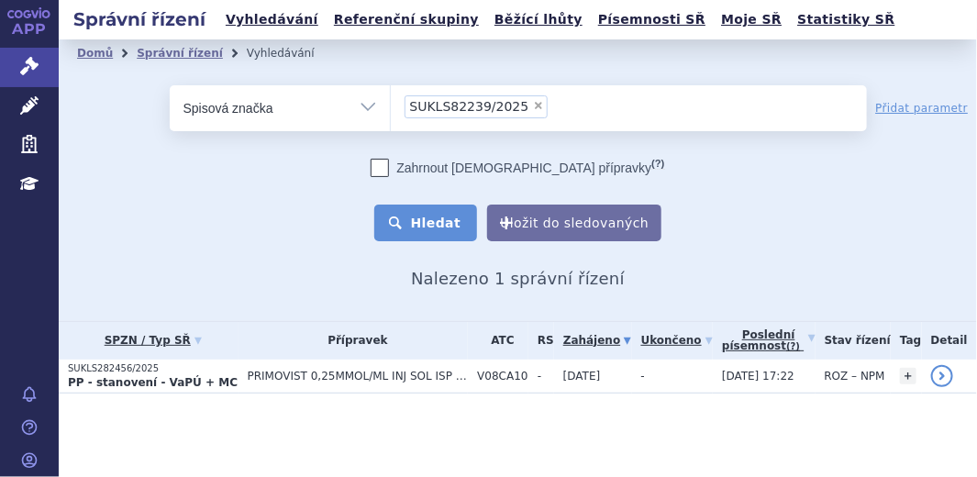
click at [461, 223] on button "Hledat" at bounding box center [426, 223] width 104 height 37
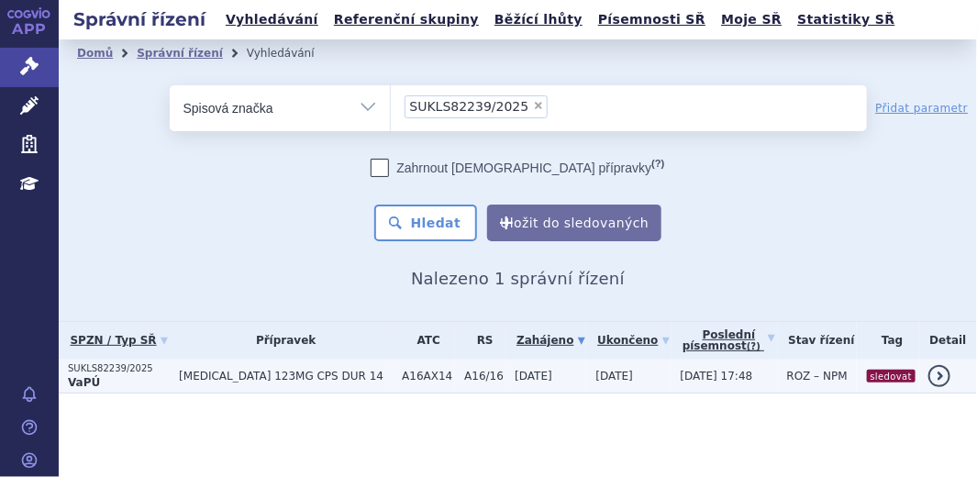
click at [148, 369] on p "SUKLS82239/2025" at bounding box center [119, 368] width 102 height 13
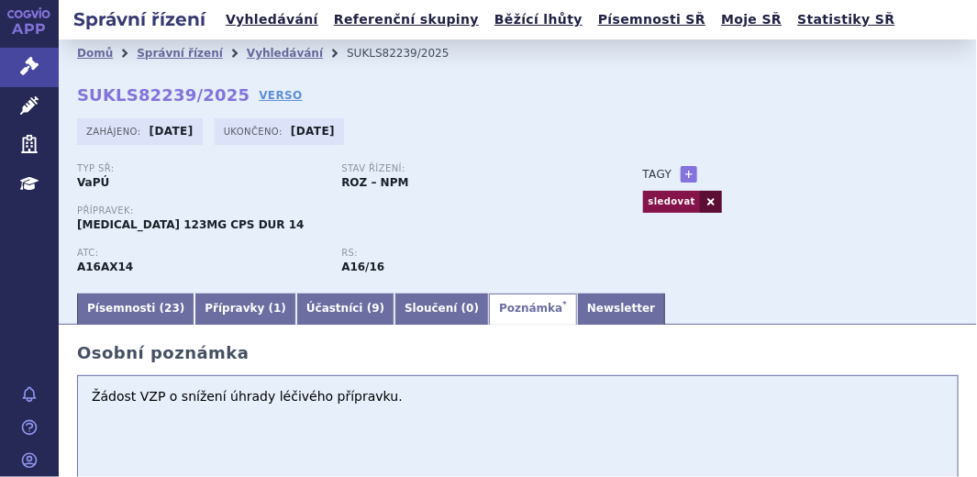
click at [700, 196] on link at bounding box center [711, 202] width 22 height 22
click at [681, 171] on link "+" at bounding box center [689, 174] width 17 height 17
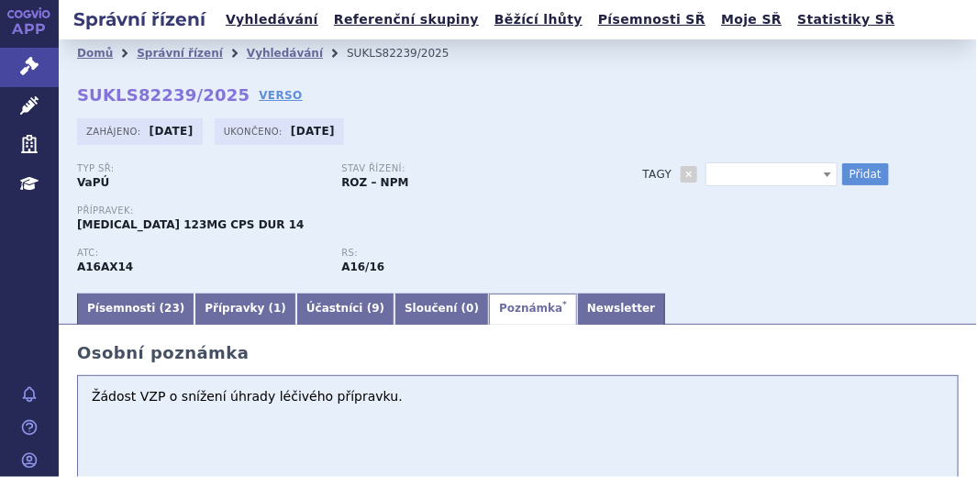
click at [824, 175] on b at bounding box center [827, 174] width 7 height 5
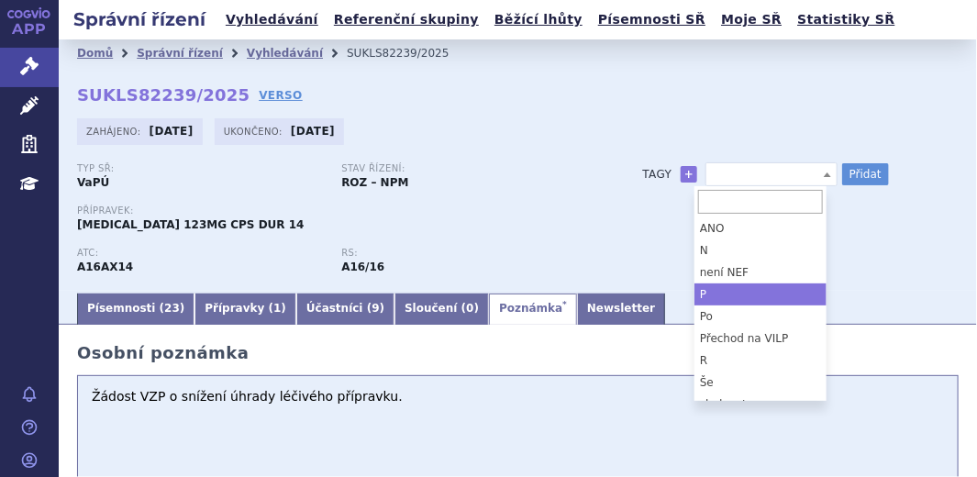
select select "P"
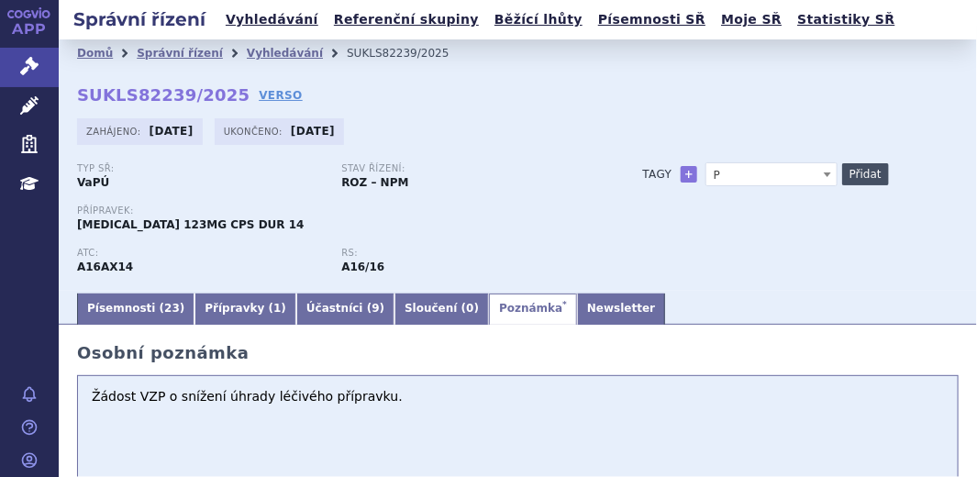
click at [842, 170] on button "Přidat" at bounding box center [865, 174] width 47 height 22
select select
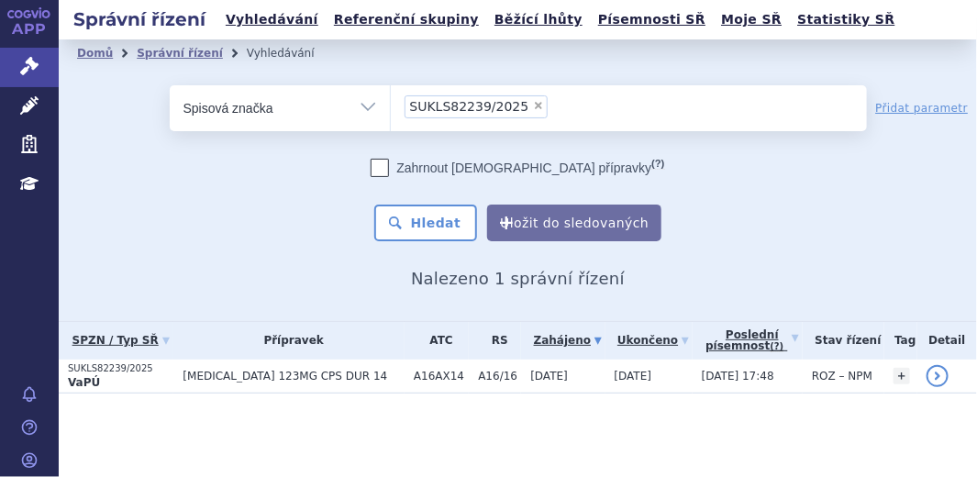
click at [533, 101] on span "×" at bounding box center [538, 105] width 11 height 11
click at [391, 101] on select "SUKLS82239/2025" at bounding box center [390, 107] width 1 height 46
select select
type input "SUKLS236801/2025"
select select "SUKLS236801/2025"
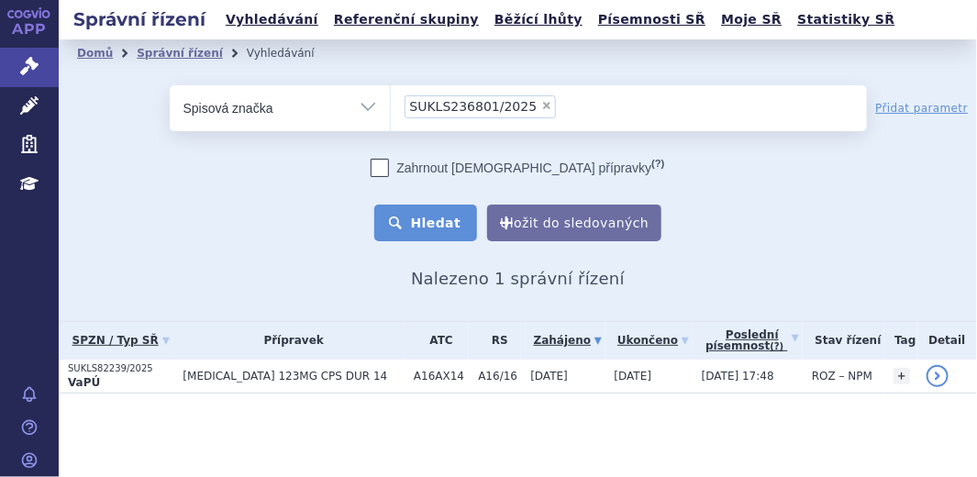
click at [452, 225] on button "Hledat" at bounding box center [426, 223] width 104 height 37
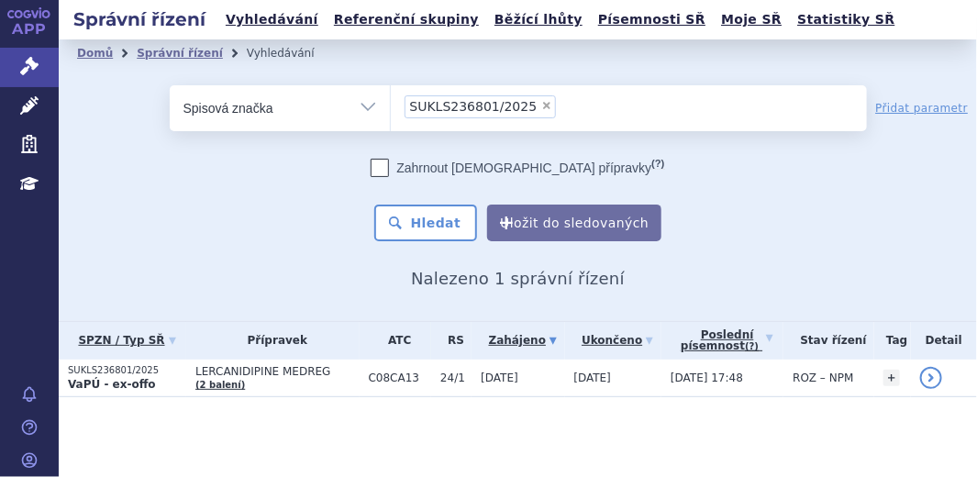
click at [541, 107] on span "×" at bounding box center [546, 105] width 11 height 11
click at [391, 107] on select "SUKLS236801/2025" at bounding box center [390, 107] width 1 height 46
select select
type input "SUKLS178957/2025"
select select "SUKLS178957/2025"
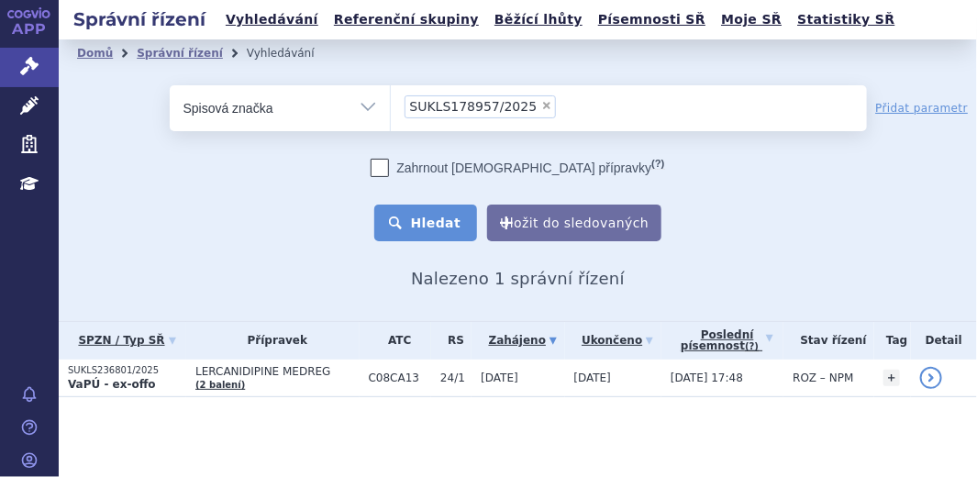
click at [439, 230] on button "Hledat" at bounding box center [426, 223] width 104 height 37
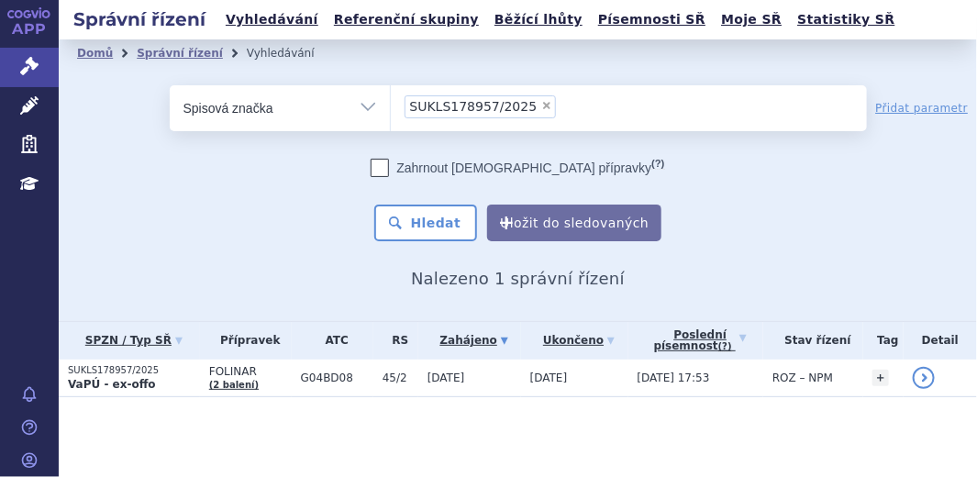
click at [541, 105] on span "×" at bounding box center [546, 105] width 11 height 11
click at [391, 105] on select "SUKLS178957/2025" at bounding box center [390, 107] width 1 height 46
select select
type input "SUKLS238150/2025"
select select "SUKLS238150/2025"
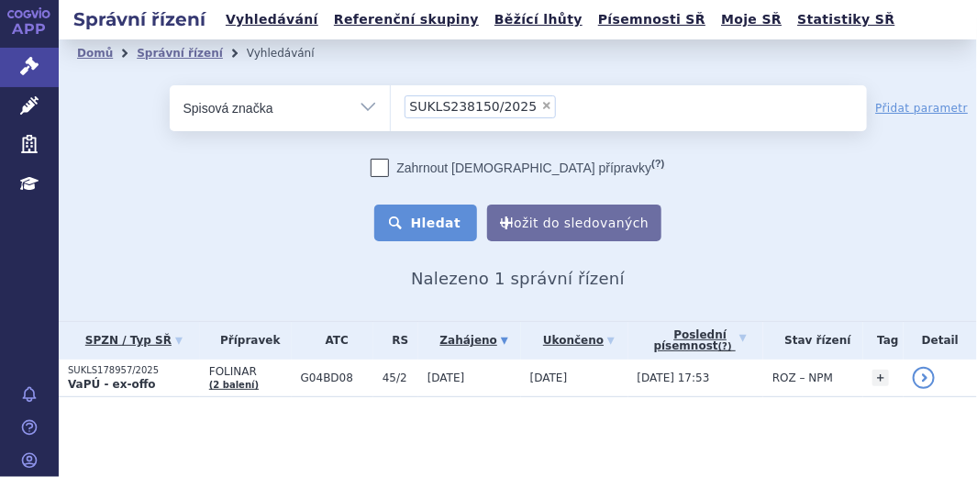
click at [420, 226] on button "Hledat" at bounding box center [426, 223] width 104 height 37
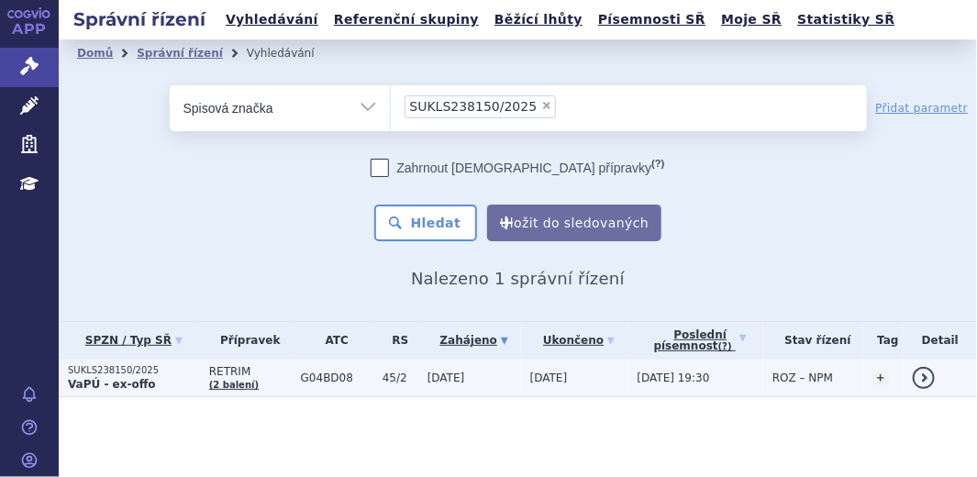
click at [117, 387] on strong "VaPÚ - ex-offo" at bounding box center [112, 384] width 88 height 13
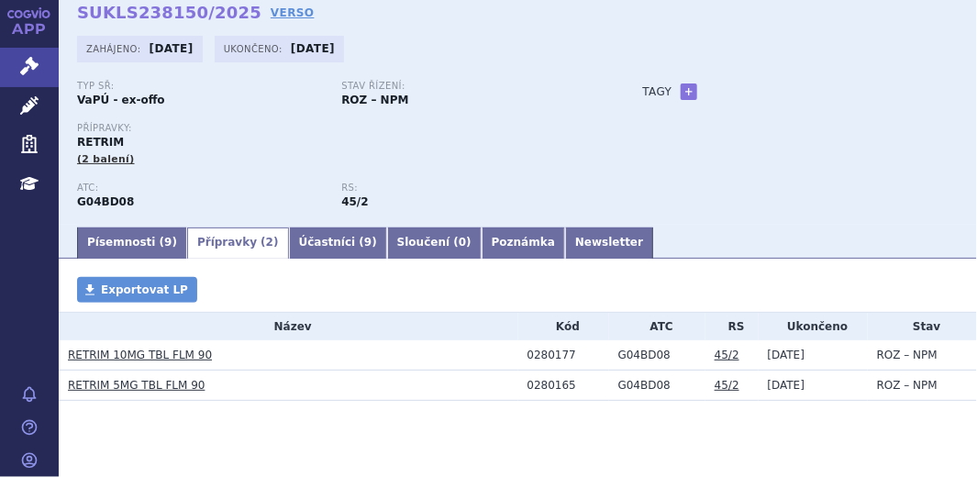
scroll to position [84, 0]
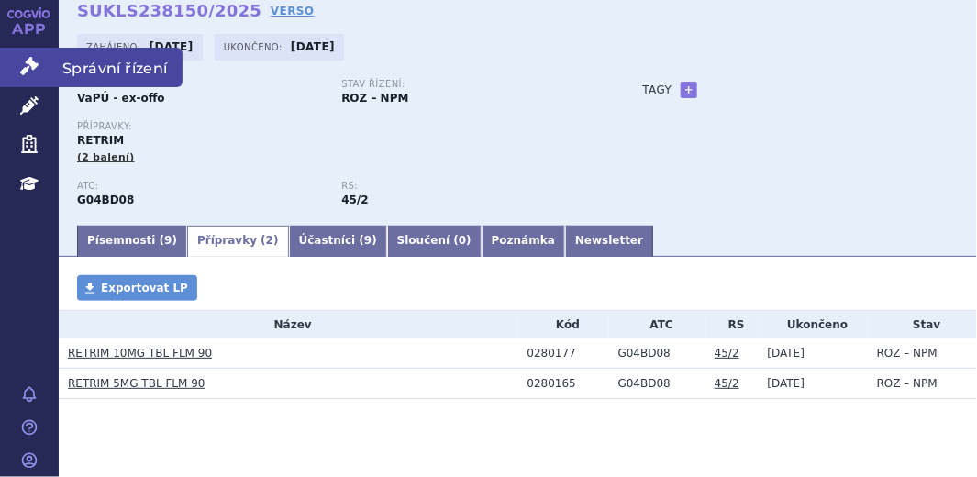
click at [14, 55] on link "Správní řízení" at bounding box center [29, 67] width 59 height 39
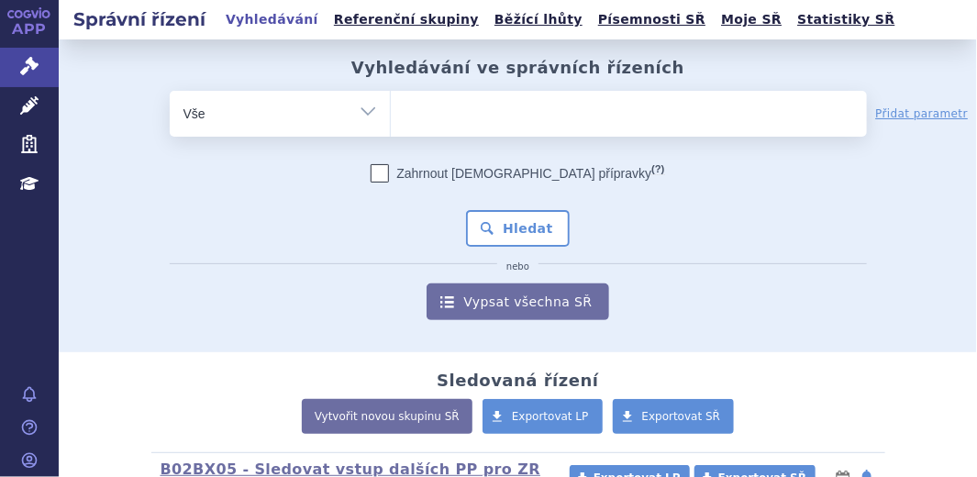
click at [360, 107] on select "Vše Spisová značka Typ SŘ Přípravek/SUKL kód Účastník/Držitel" at bounding box center [280, 111] width 220 height 41
select select "filter-file-number"
click at [170, 91] on select "Vše Spisová značka Typ SŘ Přípravek/SUKL kód Účastník/Držitel" at bounding box center [280, 111] width 220 height 41
click at [432, 106] on ul at bounding box center [629, 110] width 476 height 39
click at [391, 106] on select at bounding box center [390, 113] width 1 height 46
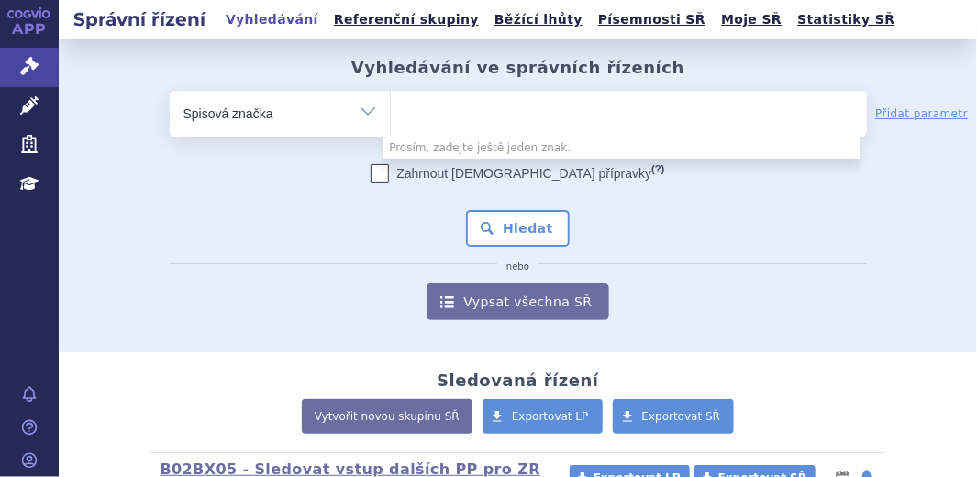
paste input "SUKLS238180/2025"
type input "SUKLS238180/2025"
select select "SUKLS238180/2025"
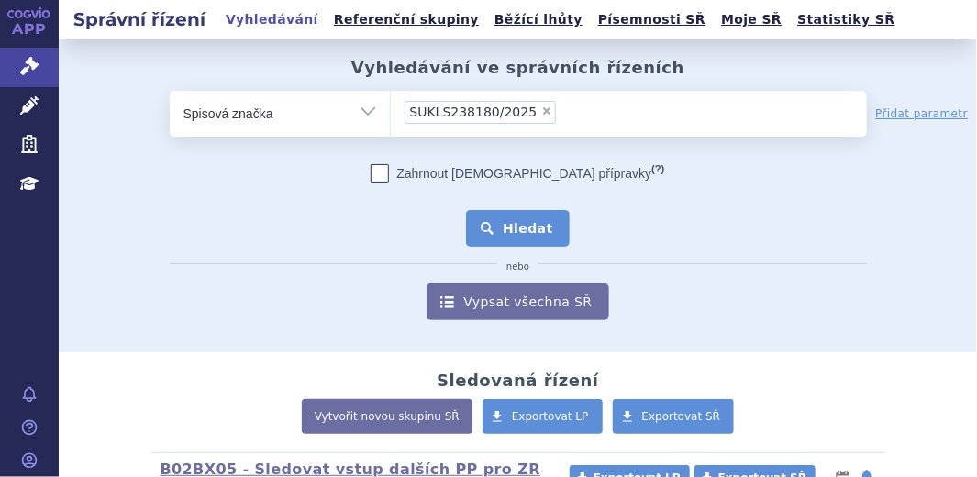
click at [526, 226] on button "Hledat" at bounding box center [518, 228] width 104 height 37
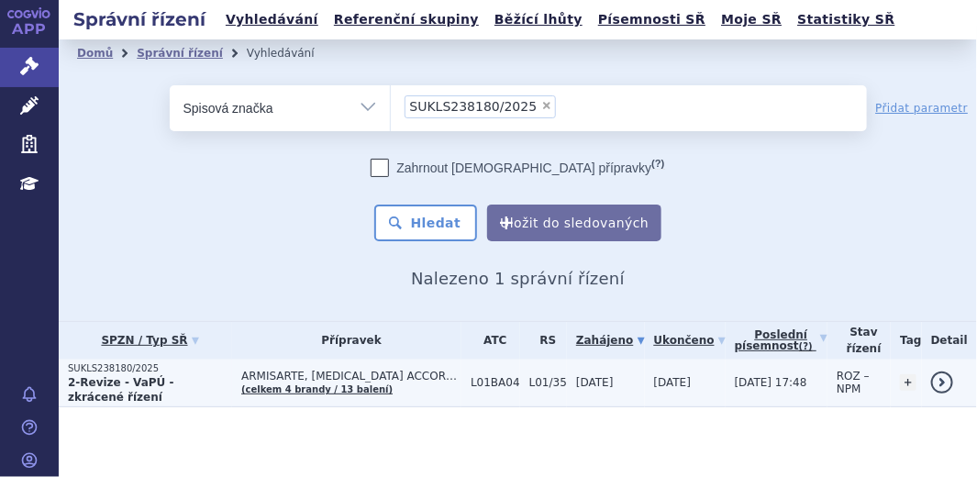
click at [172, 384] on strong "2-Revize - VaPÚ - zkrácené řízení" at bounding box center [121, 390] width 106 height 28
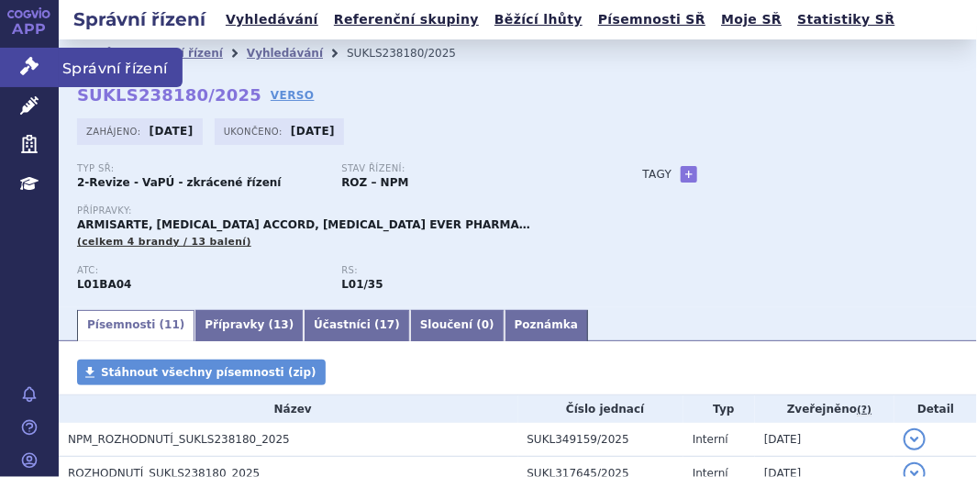
click at [36, 57] on icon at bounding box center [29, 66] width 18 height 18
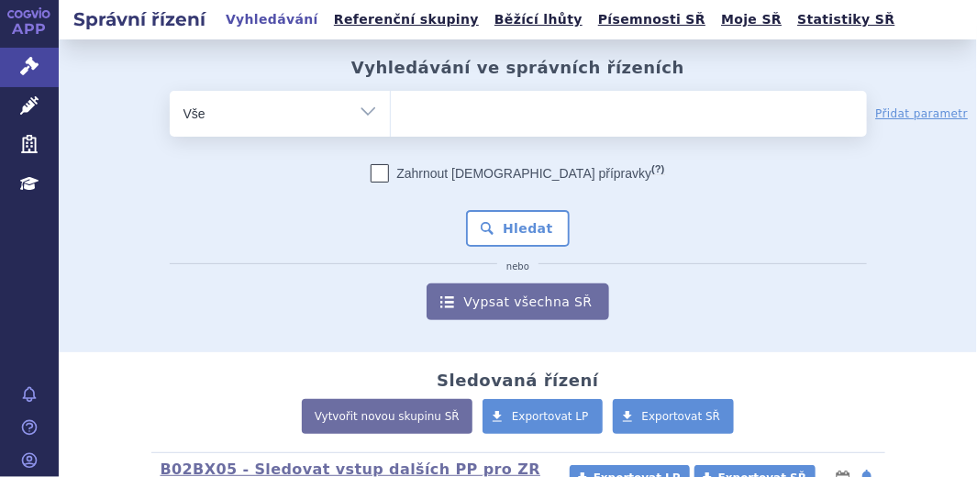
click at [433, 109] on ul at bounding box center [629, 110] width 476 height 39
click at [391, 109] on select at bounding box center [390, 113] width 1 height 46
paste input "SUKLS298611/2024"
type input "SUKLS298611/2024"
select select "SUKLS298611/2024"
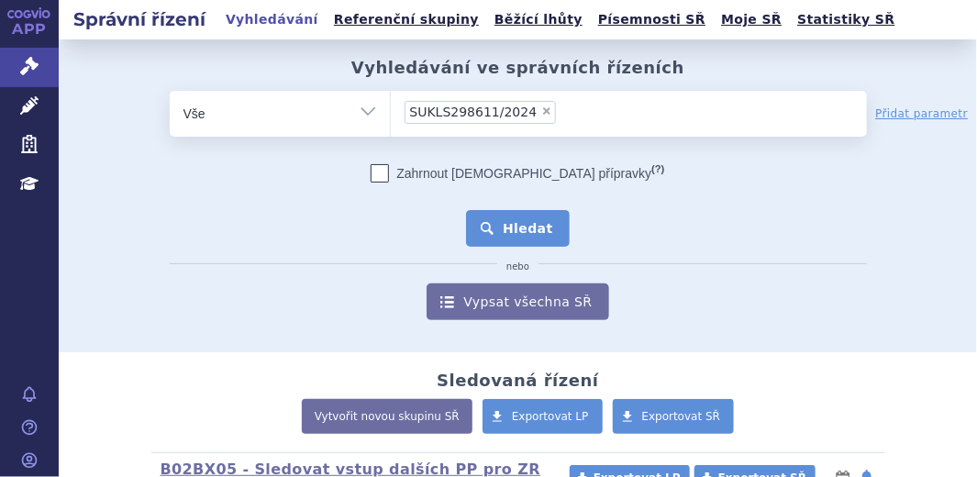
click at [514, 225] on button "Hledat" at bounding box center [518, 228] width 104 height 37
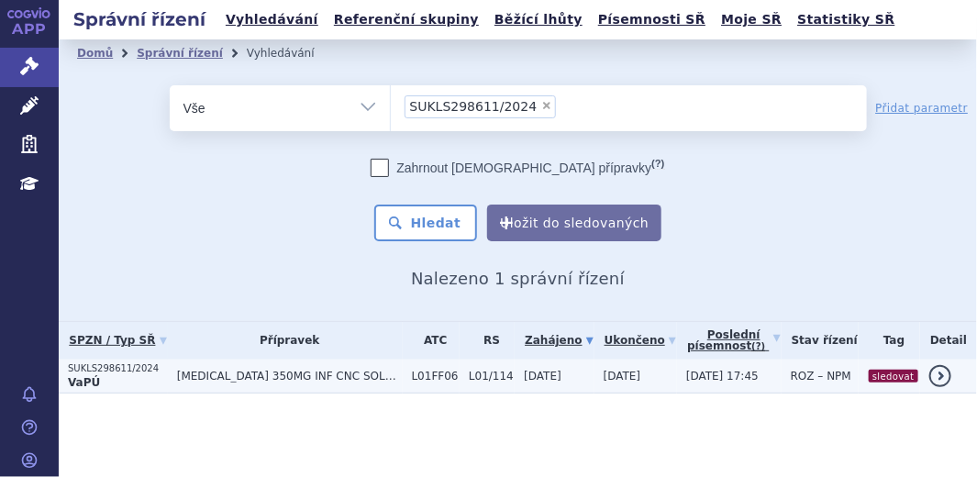
click at [134, 369] on p "SUKLS298611/2024" at bounding box center [118, 368] width 100 height 13
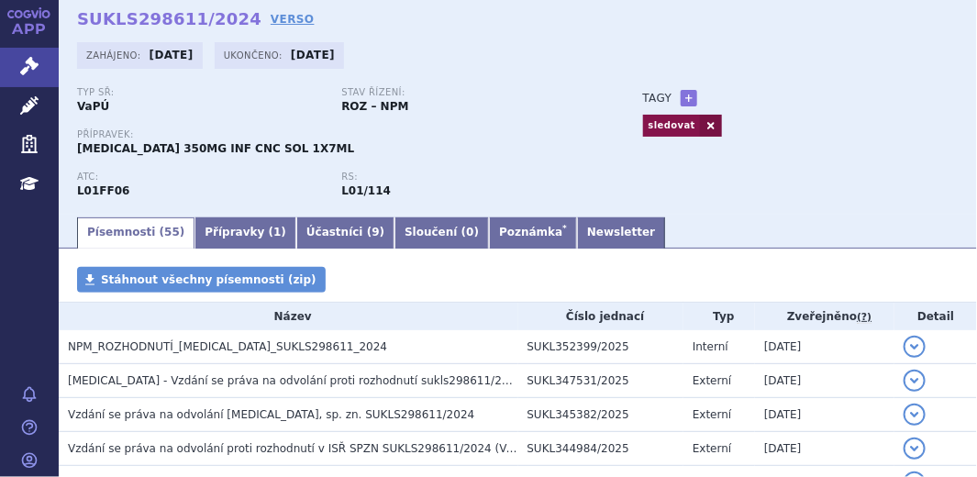
scroll to position [91, 0]
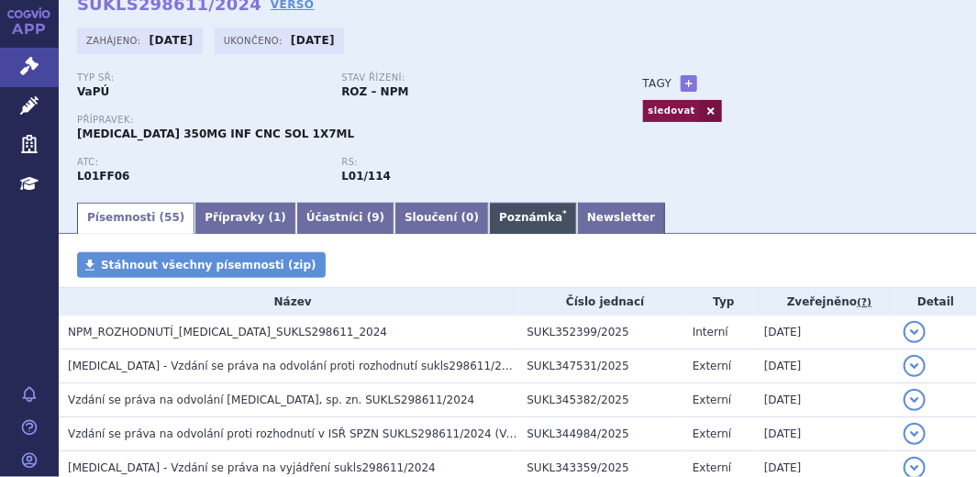
click at [489, 229] on link "Poznámka *" at bounding box center [533, 218] width 88 height 31
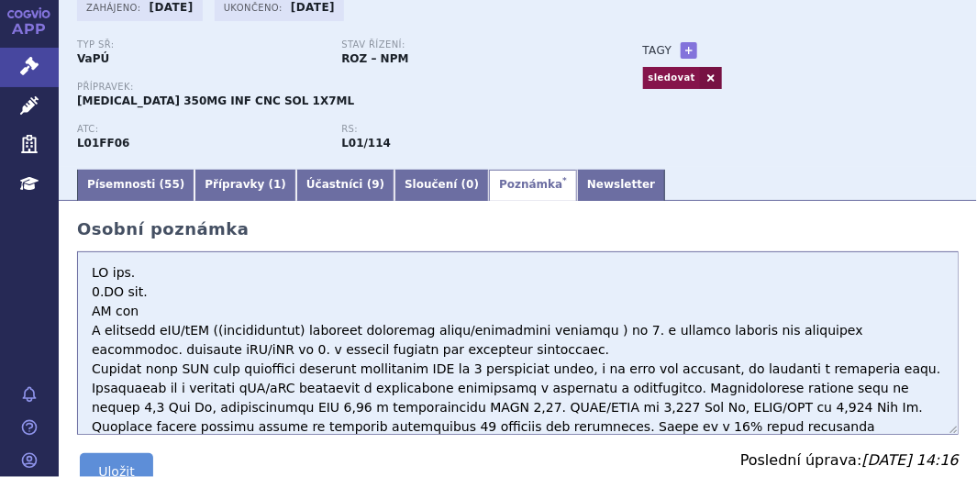
scroll to position [116, 0]
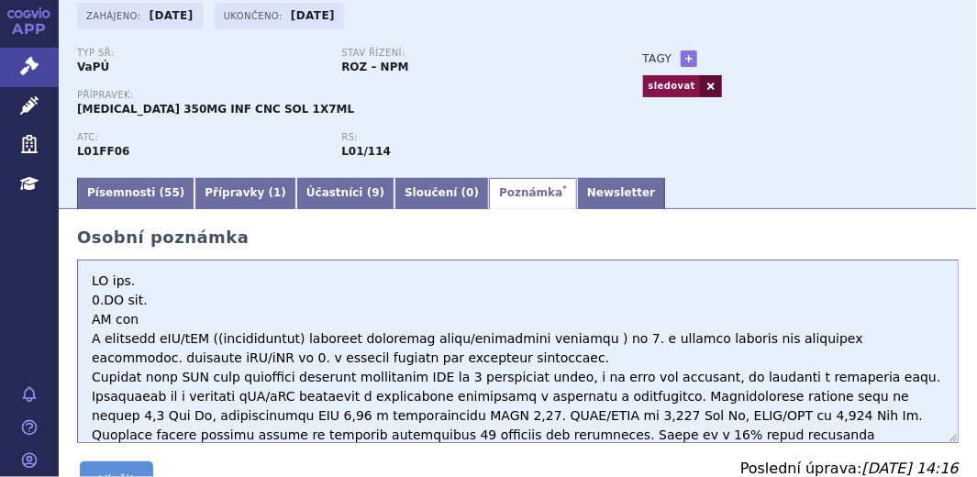
click at [700, 85] on link at bounding box center [711, 86] width 22 height 22
click at [681, 57] on link "+" at bounding box center [689, 58] width 17 height 17
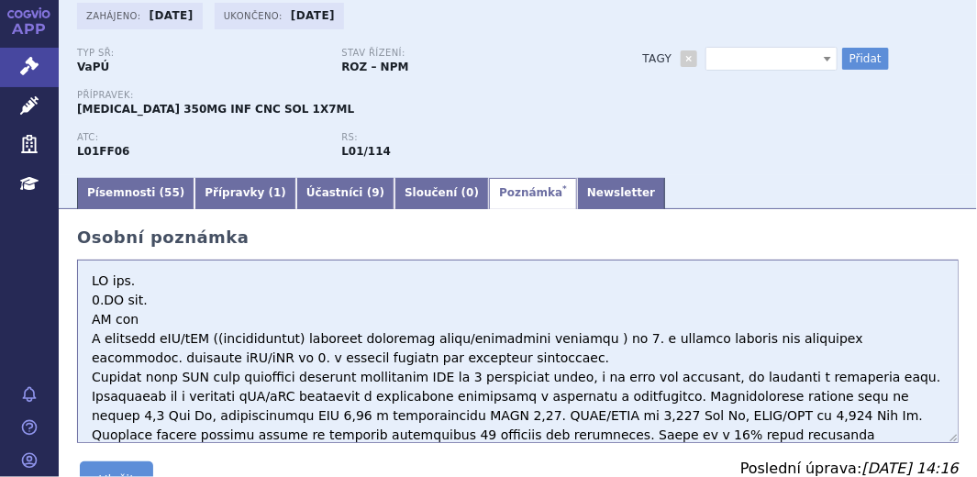
click at [818, 62] on span at bounding box center [827, 59] width 18 height 22
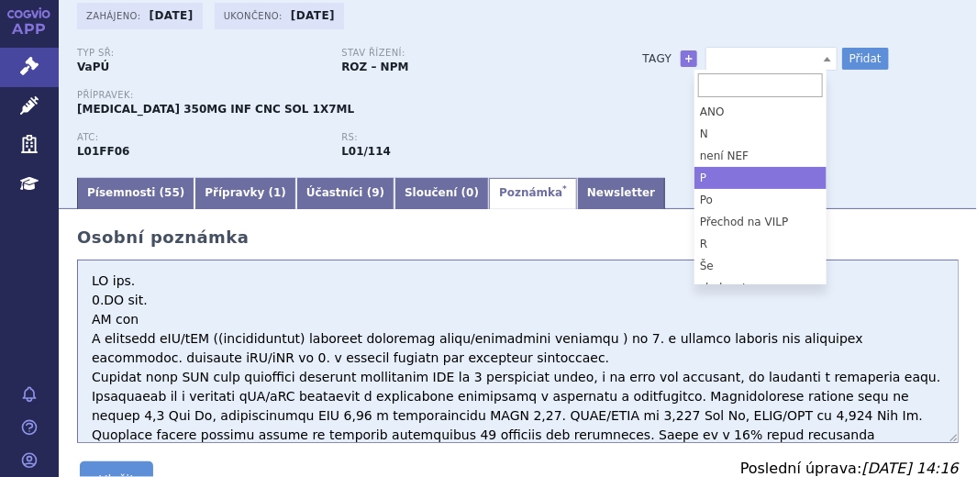
select select "P"
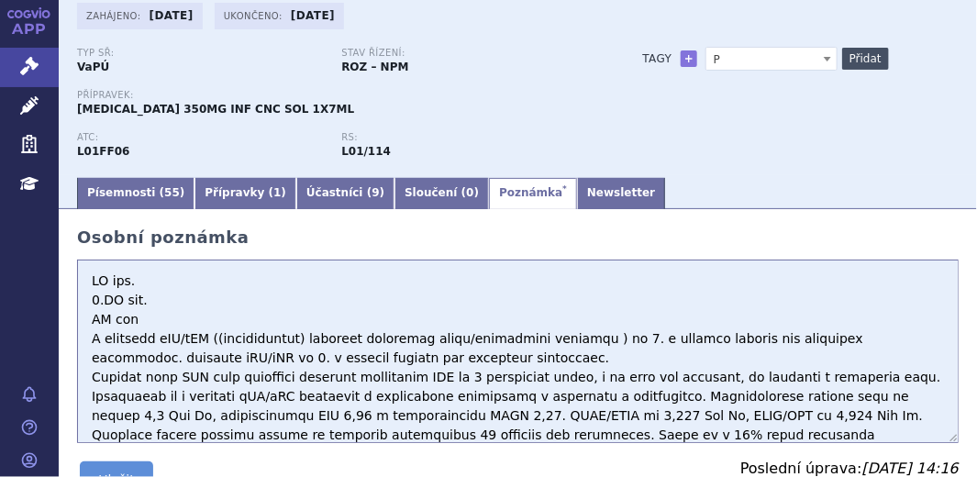
click at [851, 54] on button "Přidat" at bounding box center [865, 59] width 47 height 22
select select
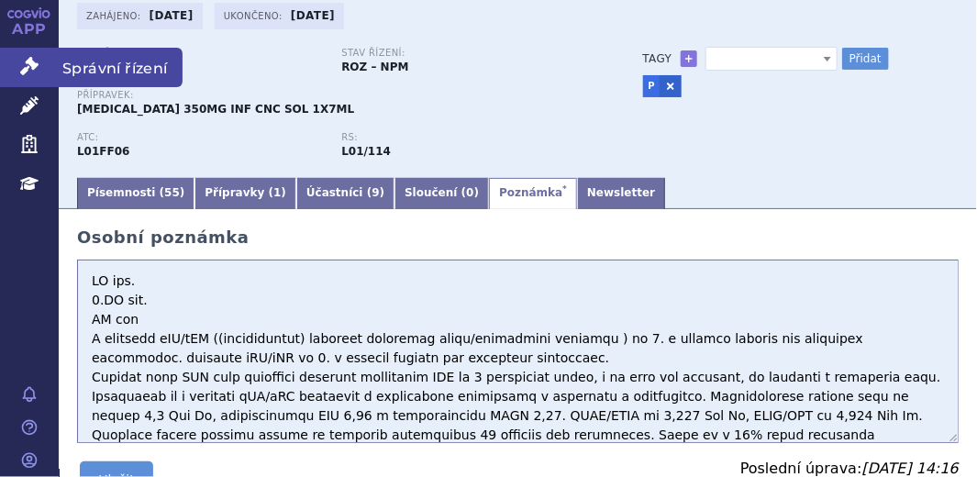
click at [32, 60] on icon at bounding box center [29, 66] width 18 height 18
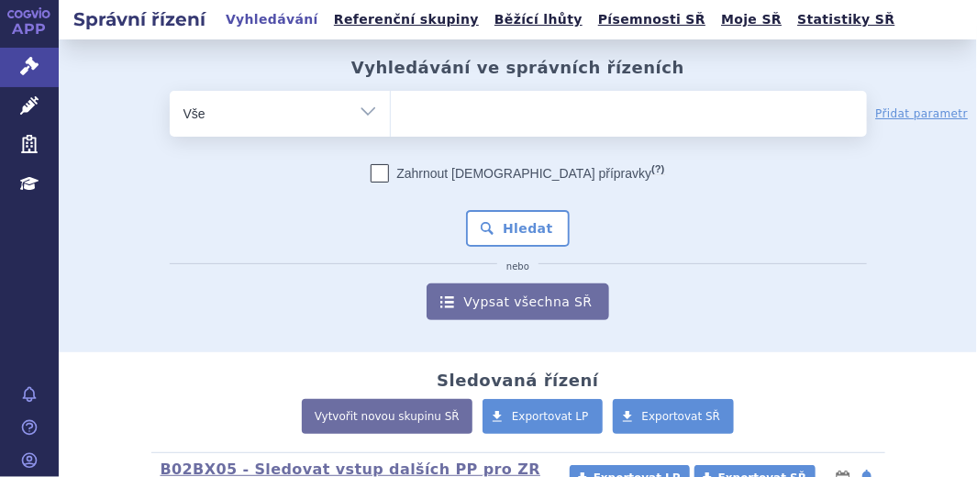
select select "filter-file-number"
click at [170, 91] on select "Vše Spisová značka Typ SŘ Přípravek/SUKL kód Účastník/Držitel" at bounding box center [280, 111] width 220 height 41
click at [409, 111] on ul at bounding box center [629, 110] width 476 height 39
click at [391, 111] on select at bounding box center [390, 113] width 1 height 46
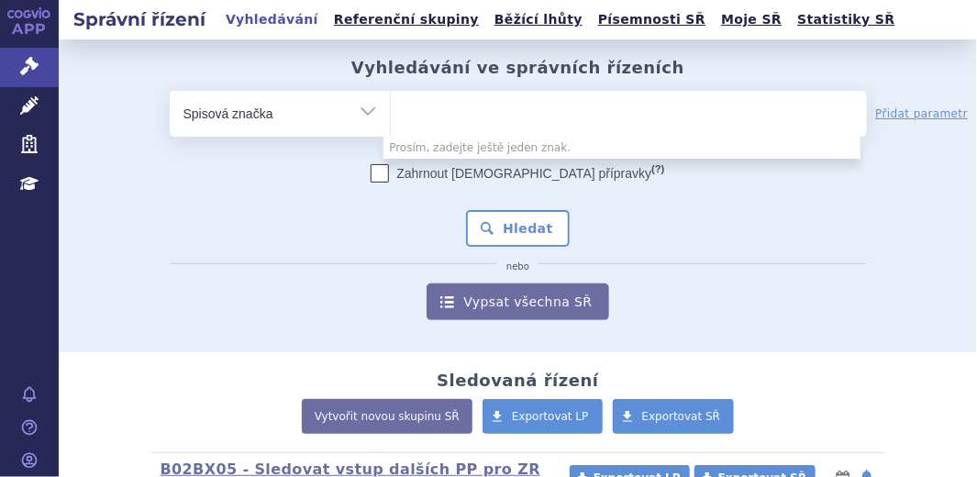
paste input "ISŘ251001 sniž ZU z 10,9027;"
type input "ISŘ251001 sniž ZU z 10,9027;"
select select "ISŘ251001 sniž ZU z 10,9027"
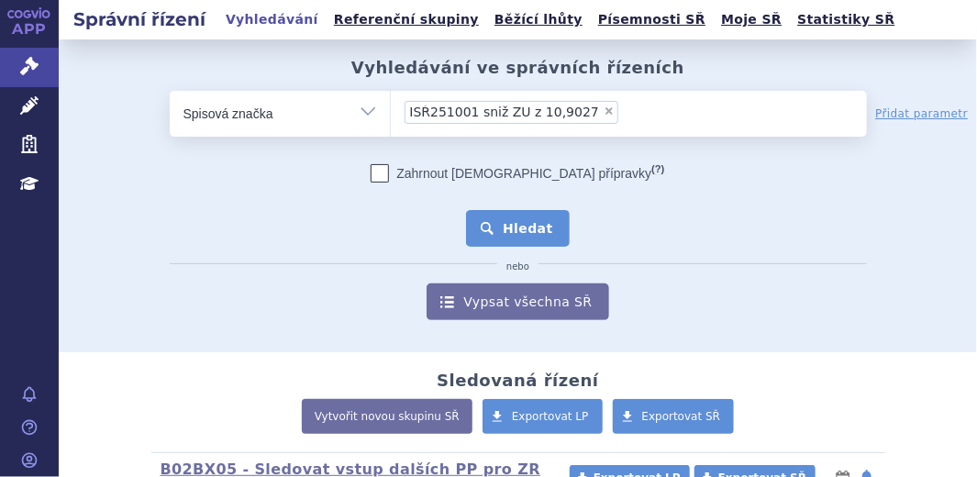
click at [519, 226] on button "Hledat" at bounding box center [518, 228] width 104 height 37
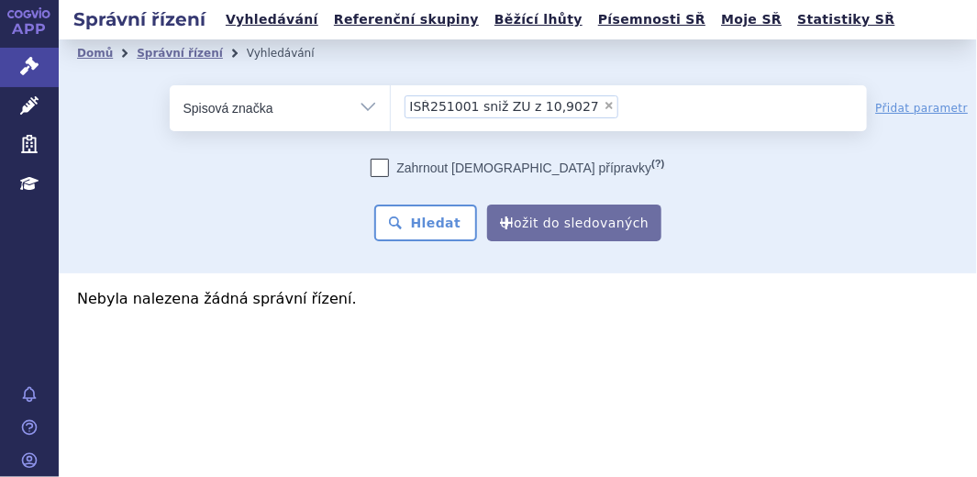
click at [603, 105] on span "×" at bounding box center [608, 105] width 11 height 11
click at [391, 105] on select "ISŘ251001 sniž ZU z 10,9027" at bounding box center [390, 107] width 1 height 46
select select
click at [412, 109] on input "search" at bounding box center [409, 105] width 10 height 23
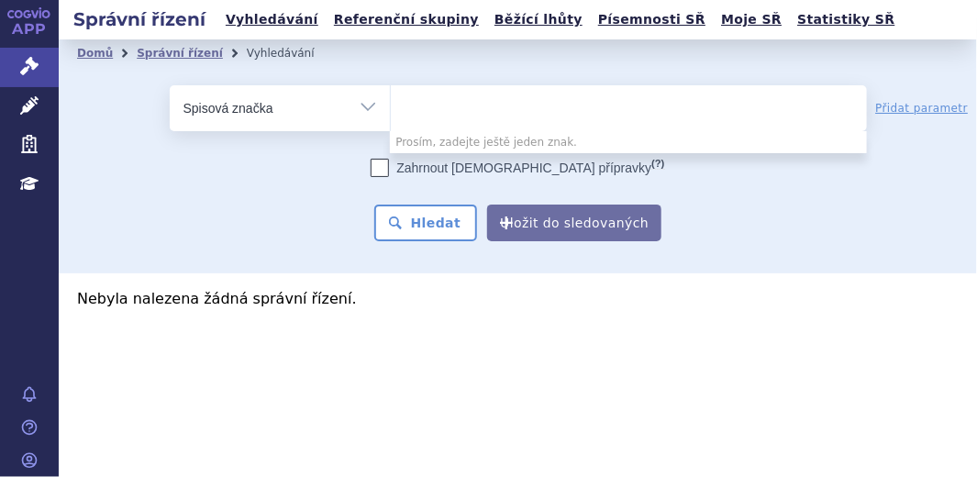
paste input "SUKLS174266/2025"
type input "SUKLS174266/2025"
select select "SUKLS174266/2025"
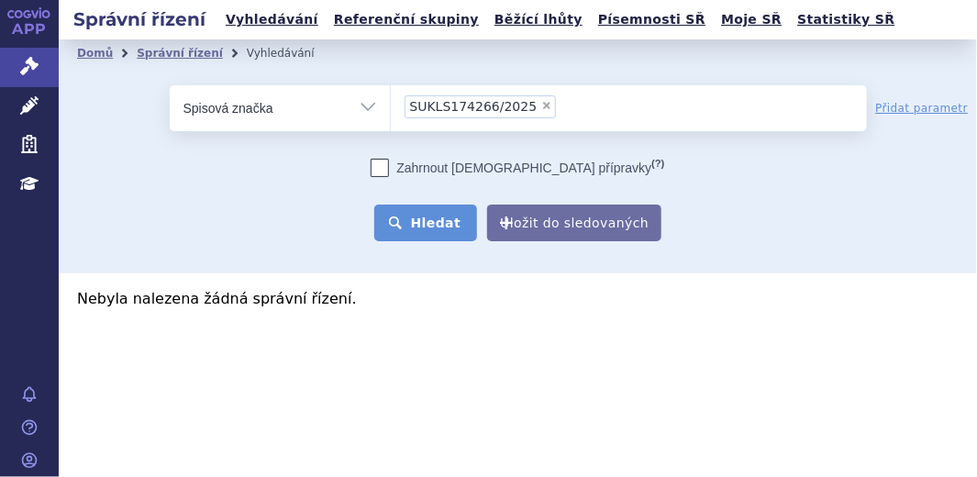
click at [454, 219] on button "Hledat" at bounding box center [426, 223] width 104 height 37
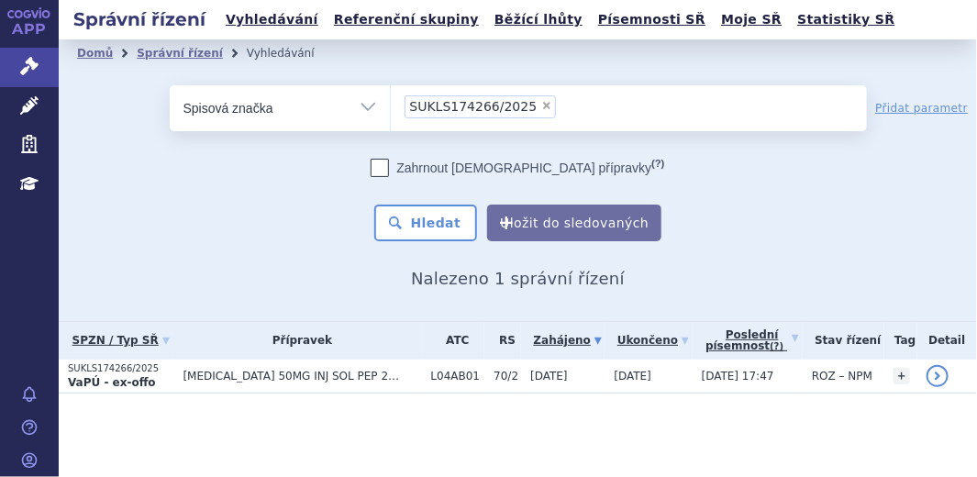
click at [541, 106] on span "×" at bounding box center [546, 105] width 11 height 11
click at [391, 106] on select "SUKLS174266/2025" at bounding box center [390, 107] width 1 height 46
select select
type input "SUKLS226991/2025"
select select "SUKLS226991/2025"
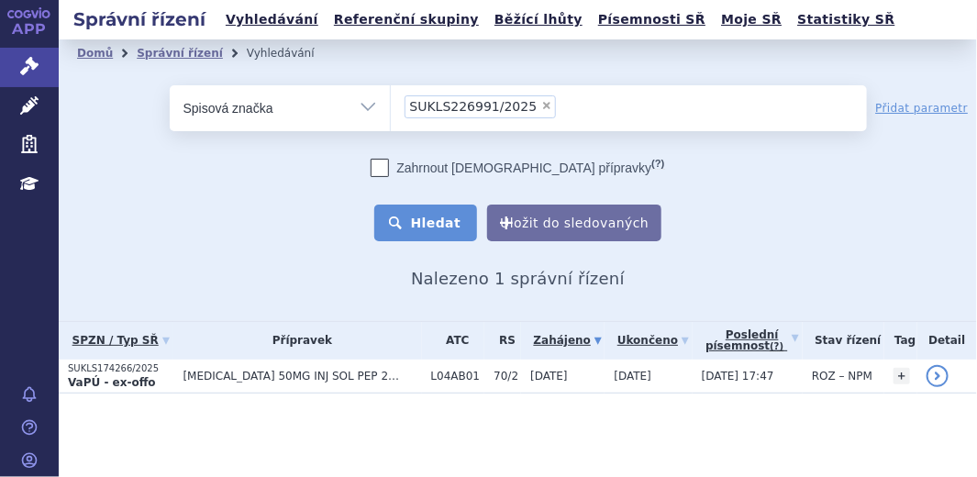
click at [437, 226] on button "Hledat" at bounding box center [426, 223] width 104 height 37
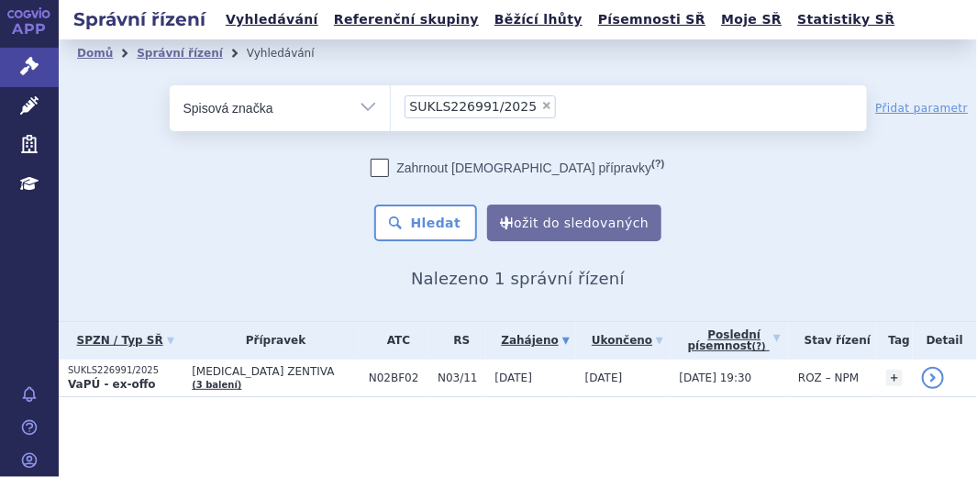
click at [541, 109] on span "×" at bounding box center [546, 105] width 11 height 11
click at [391, 109] on select "SUKLS226991/2025" at bounding box center [390, 107] width 1 height 46
select select
type input "SUKLS230253/2025"
select select "SUKLS230253/2025"
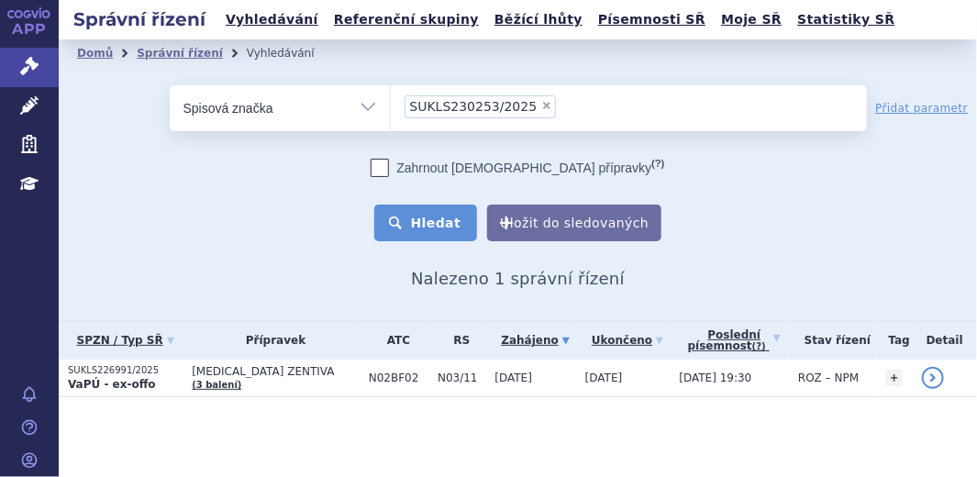
click at [413, 226] on button "Hledat" at bounding box center [426, 223] width 104 height 37
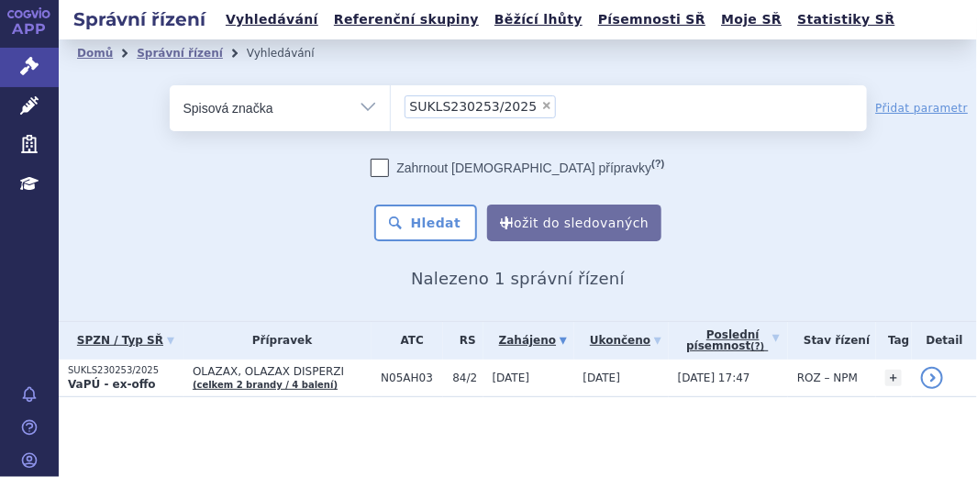
click at [541, 105] on span "×" at bounding box center [546, 105] width 11 height 11
click at [391, 105] on select "SUKLS230253/2025" at bounding box center [390, 107] width 1 height 46
select select
type input "SUKLS329194/2024"
select select "SUKLS329194/2024"
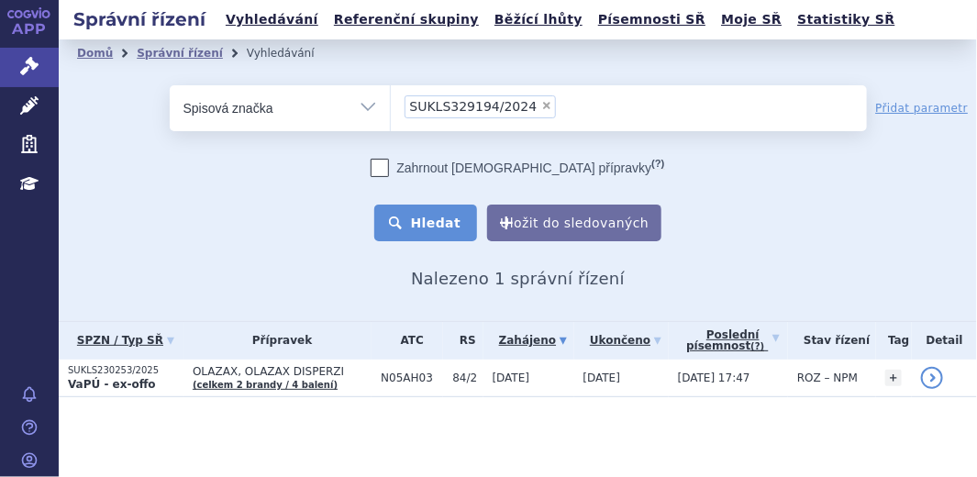
click at [435, 220] on button "Hledat" at bounding box center [426, 223] width 104 height 37
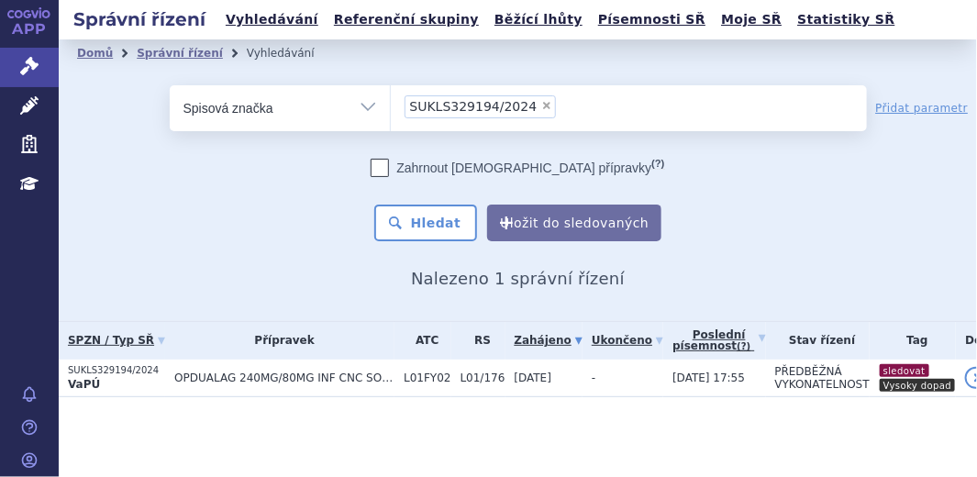
click at [541, 105] on span "×" at bounding box center [546, 105] width 11 height 11
click at [391, 105] on select "SUKLS329194/2024" at bounding box center [390, 107] width 1 height 46
select select
click at [435, 108] on ul at bounding box center [629, 104] width 476 height 39
click at [391, 108] on select at bounding box center [390, 107] width 1 height 46
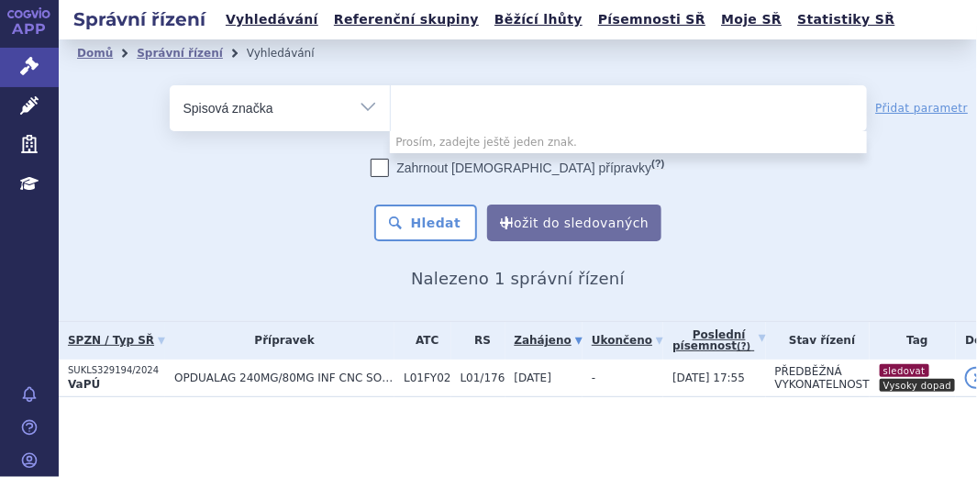
paste input "SUKLS115838/2023"
type input "SUKLS115838/2023"
select select "SUKLS115838/2023"
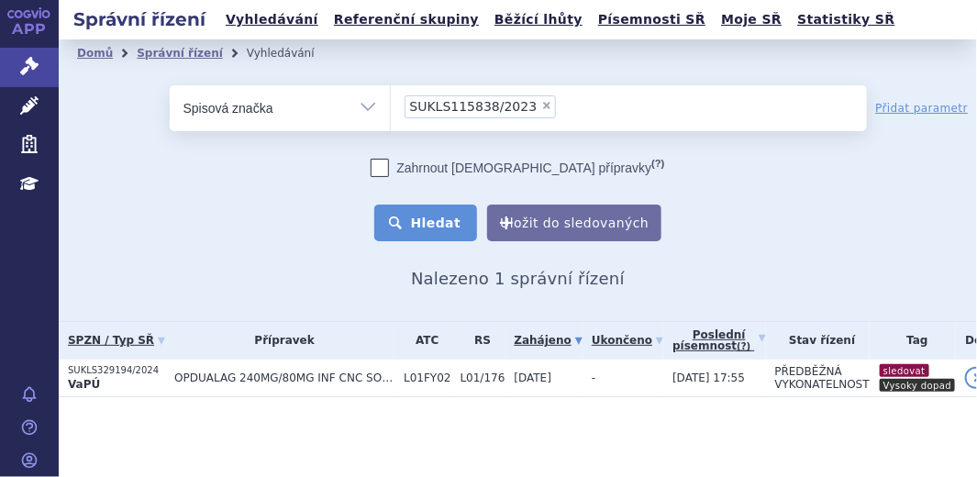
click at [418, 226] on button "Hledat" at bounding box center [426, 223] width 104 height 37
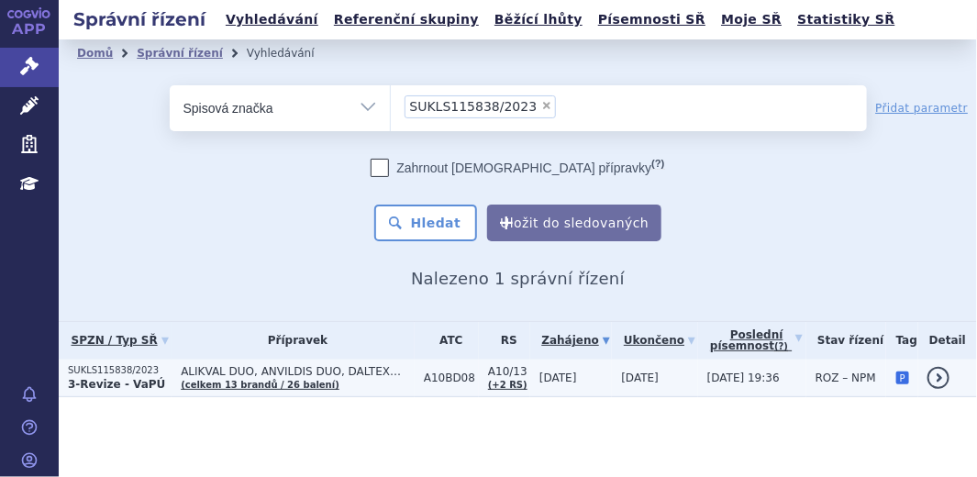
click at [121, 373] on p "SUKLS115838/2023" at bounding box center [120, 370] width 104 height 13
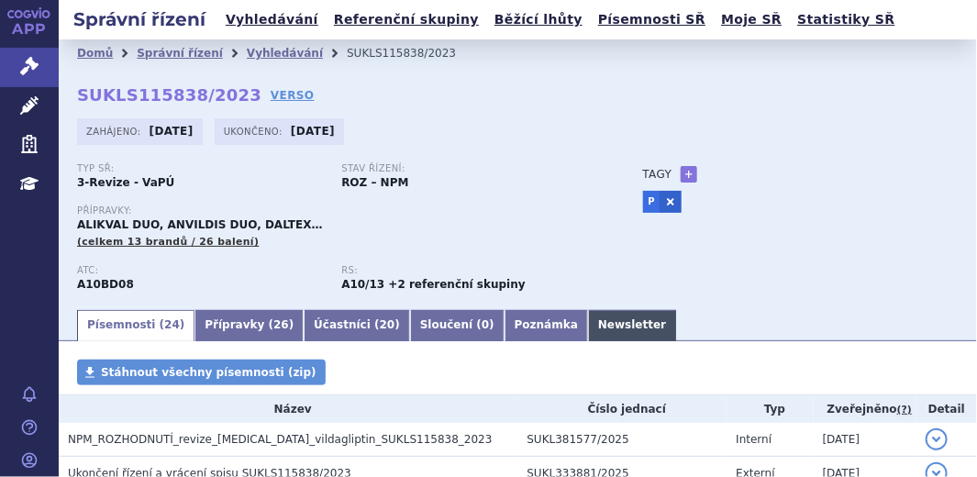
click at [588, 317] on link "Newsletter" at bounding box center [632, 325] width 88 height 31
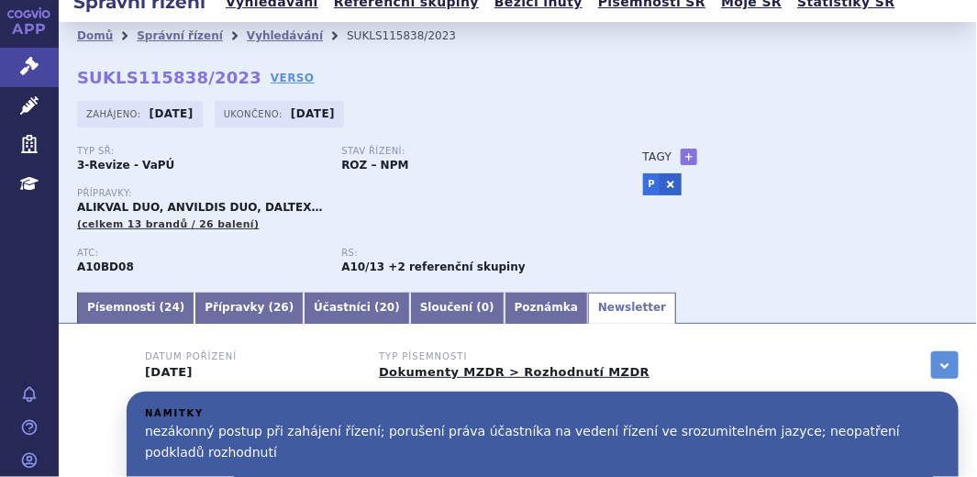
scroll to position [17, 0]
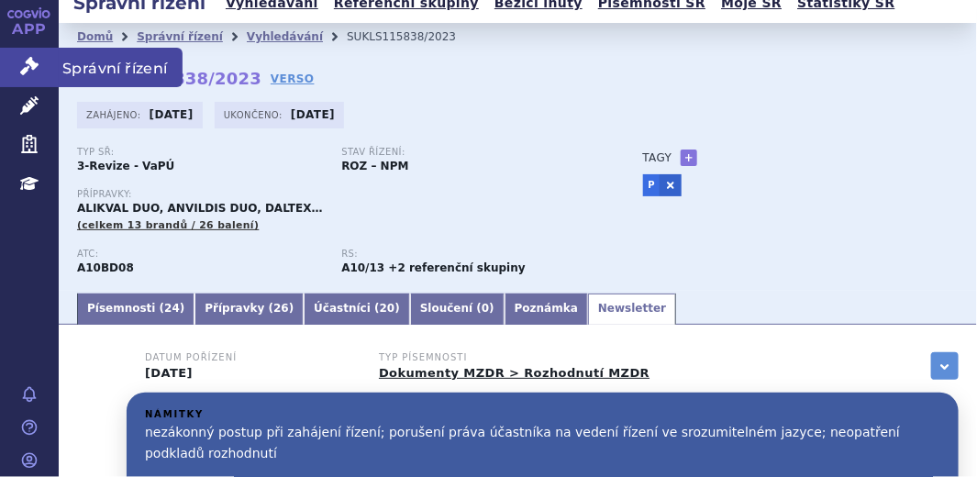
click at [33, 61] on icon at bounding box center [29, 66] width 18 height 18
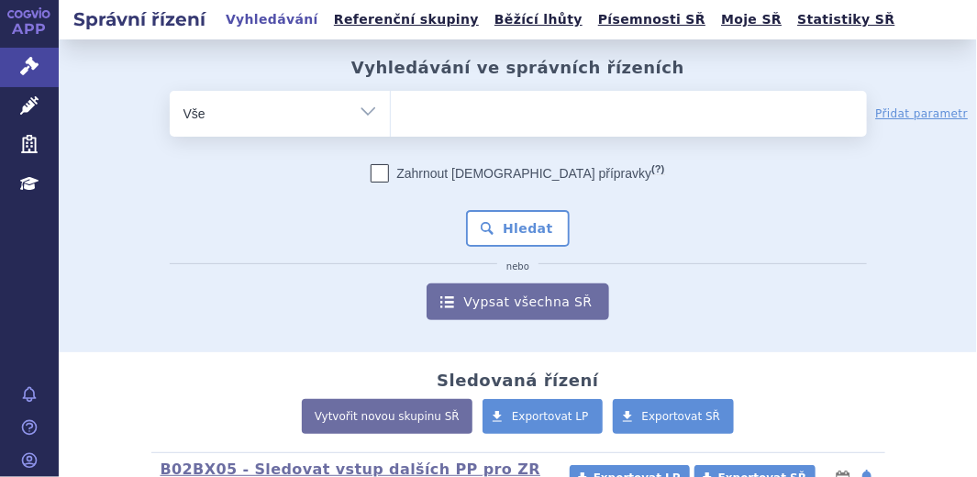
click at [365, 113] on select "Vše Spisová značka Typ SŘ Přípravek/SUKL kód Účastník/Držitel" at bounding box center [280, 111] width 220 height 41
select select "filter-file-number"
click at [170, 91] on select "Vše Spisová značka Typ SŘ Přípravek/SUKL kód Účastník/Držitel" at bounding box center [280, 111] width 220 height 41
click at [415, 119] on ul at bounding box center [629, 110] width 476 height 39
click at [391, 119] on select at bounding box center [390, 113] width 1 height 46
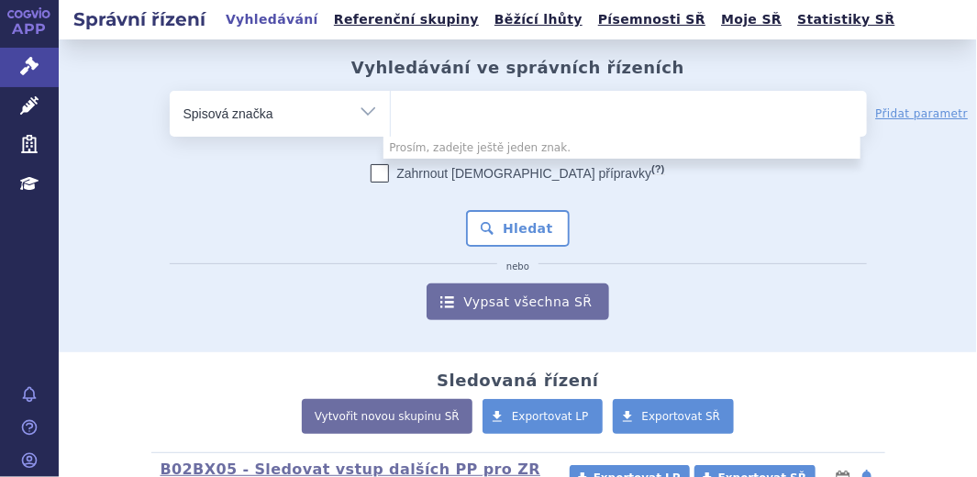
paste input "SUKLS36066/2023"
type input "SUKLS36066/2023"
select select "SUKLS36066/2023"
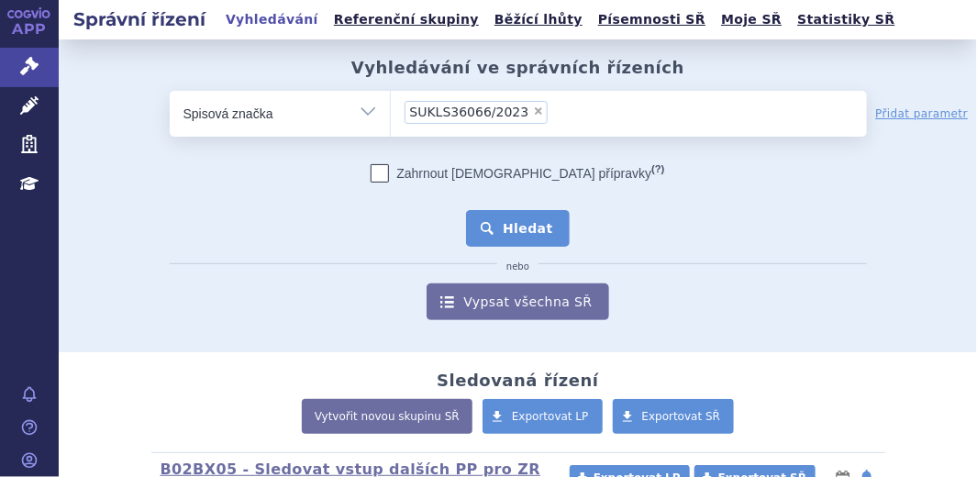
click at [528, 220] on button "Hledat" at bounding box center [518, 228] width 104 height 37
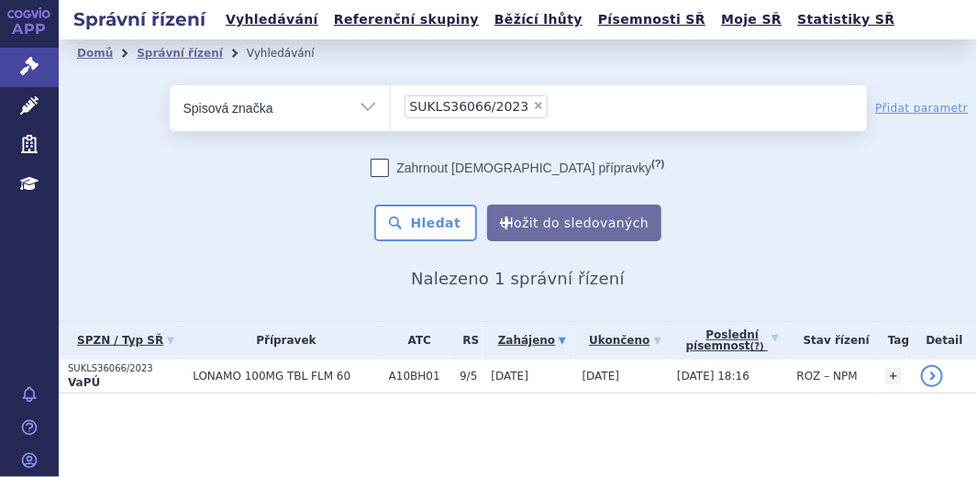
click at [533, 105] on span "×" at bounding box center [538, 105] width 11 height 11
click at [391, 105] on select "SUKLS36066/2023" at bounding box center [390, 107] width 1 height 46
select select
type input "SUKLS184225/2023"
select select "SUKLS184225/2023"
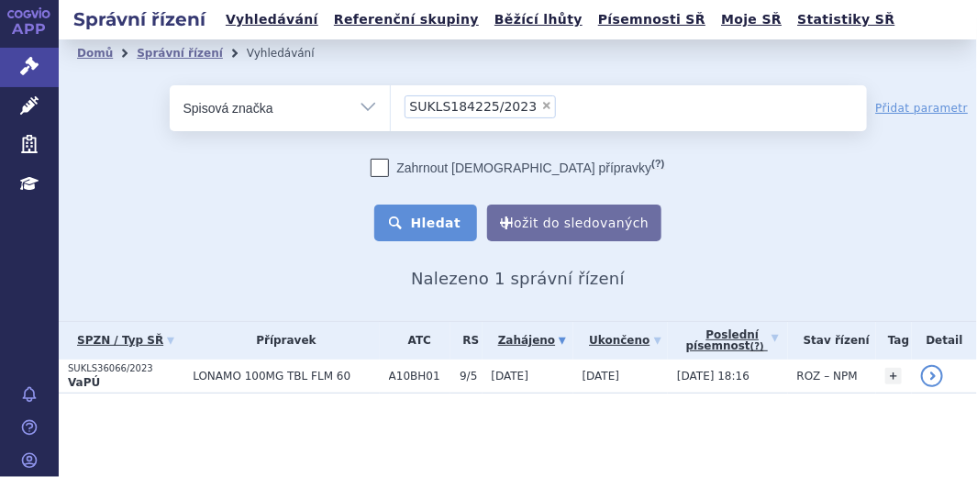
click at [413, 214] on button "Hledat" at bounding box center [426, 223] width 104 height 37
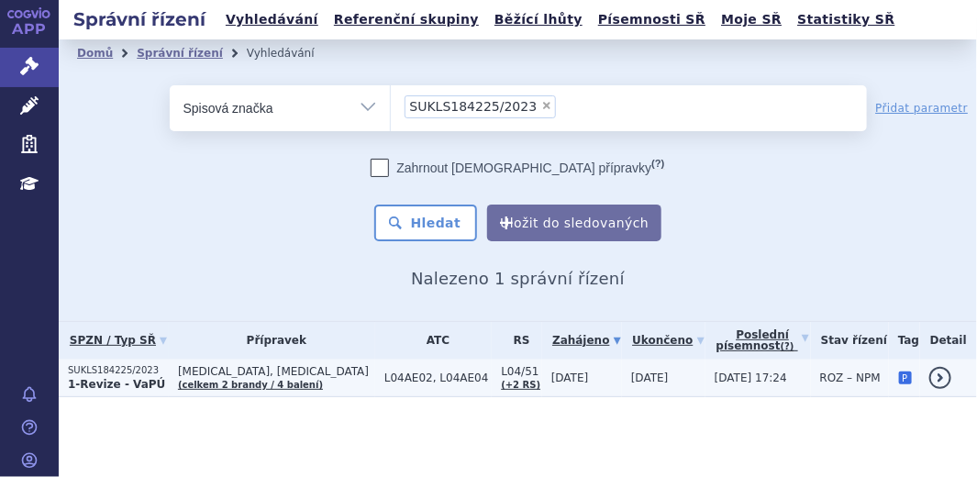
click at [104, 376] on section "Domů Správní řízení Vyhledávání Vyhledávání ve správních řízeních odstranit Vše" at bounding box center [518, 254] width 918 height 431
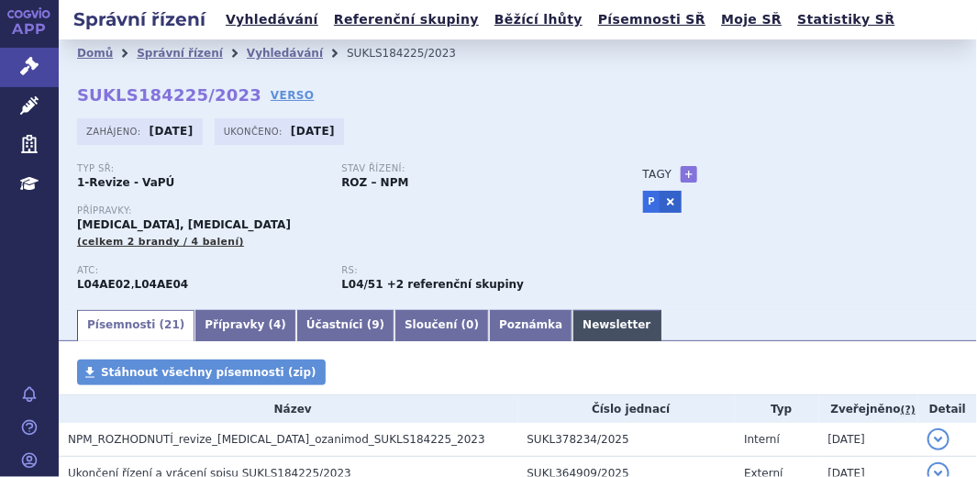
click at [572, 338] on link "Newsletter" at bounding box center [616, 325] width 88 height 31
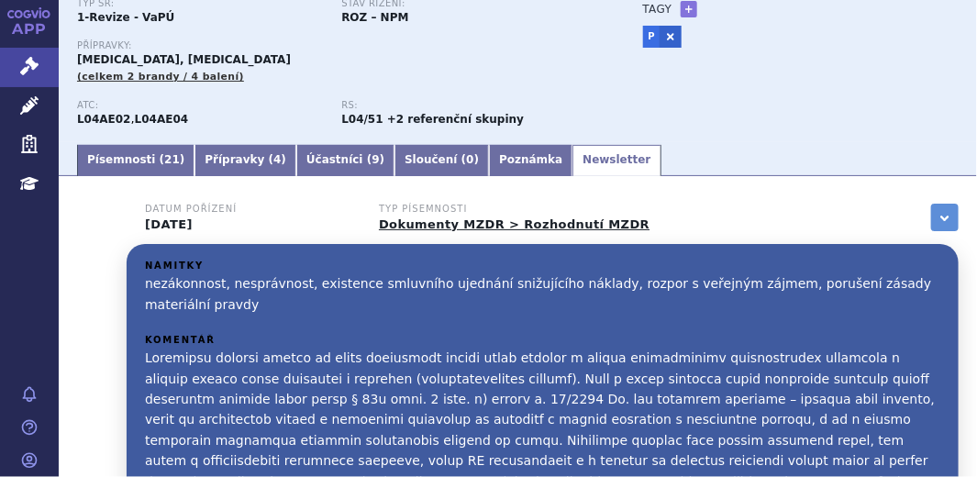
scroll to position [160, 0]
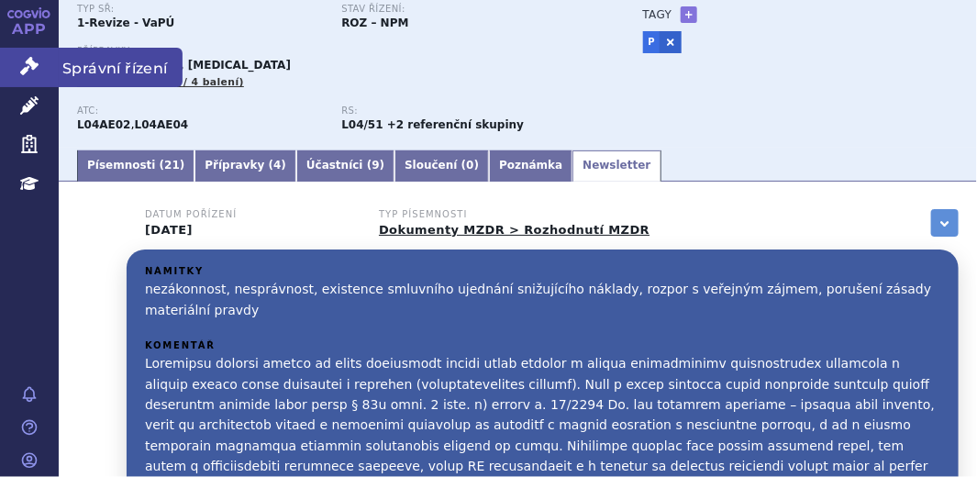
click at [36, 67] on icon at bounding box center [29, 66] width 18 height 18
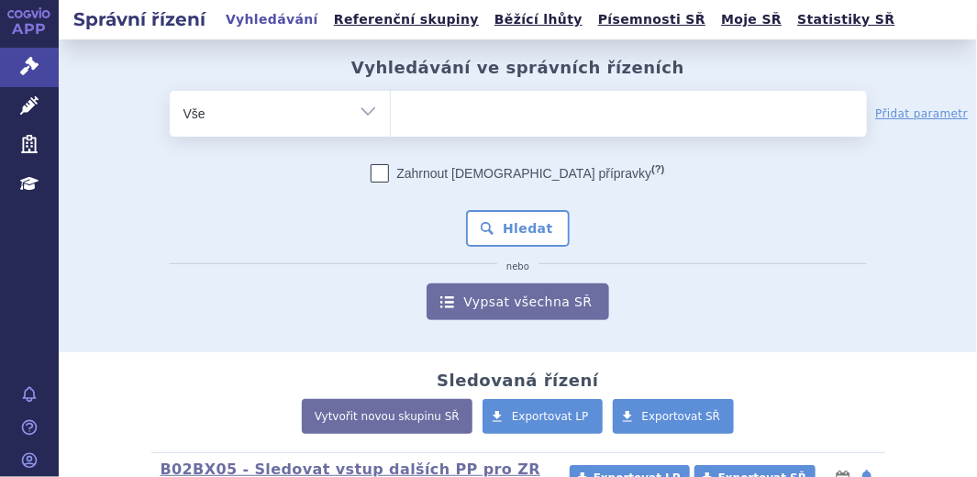
click at [416, 117] on ul at bounding box center [629, 110] width 476 height 39
click at [391, 117] on select at bounding box center [390, 113] width 1 height 46
drag, startPoint x: 417, startPoint y: 117, endPoint x: 360, endPoint y: 111, distance: 58.1
click at [360, 111] on div "odstranit Vše Spisová značka Typ SŘ Přípravek/SUKL kód" at bounding box center [518, 114] width 697 height 46
click at [376, 122] on select "Vše Spisová značka Typ SŘ Přípravek/SUKL kód Účastník/Držitel" at bounding box center [280, 111] width 220 height 41
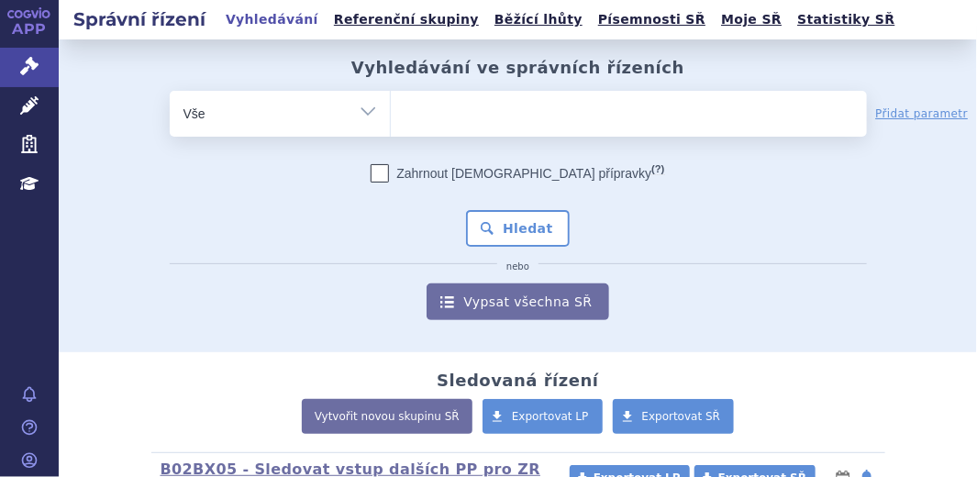
select select "filter-file-number"
click at [170, 91] on select "Vše Spisová značka Typ SŘ Přípravek/SUKL kód Účastník/Držitel" at bounding box center [280, 111] width 220 height 41
click at [427, 106] on ul at bounding box center [629, 110] width 476 height 39
click at [391, 106] on select at bounding box center [390, 113] width 1 height 46
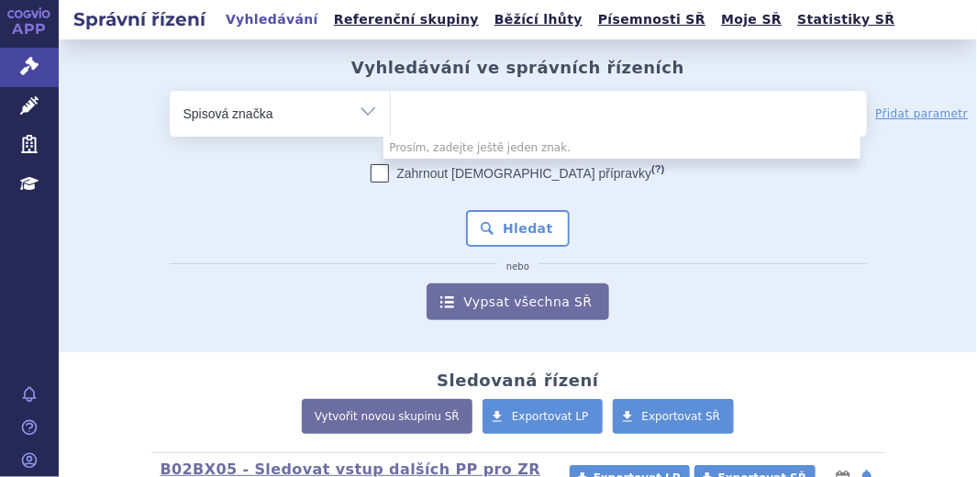
paste input "SUKLS184225/2023"
type input "SUKLS184225/2023"
select select "SUKLS184225/2023"
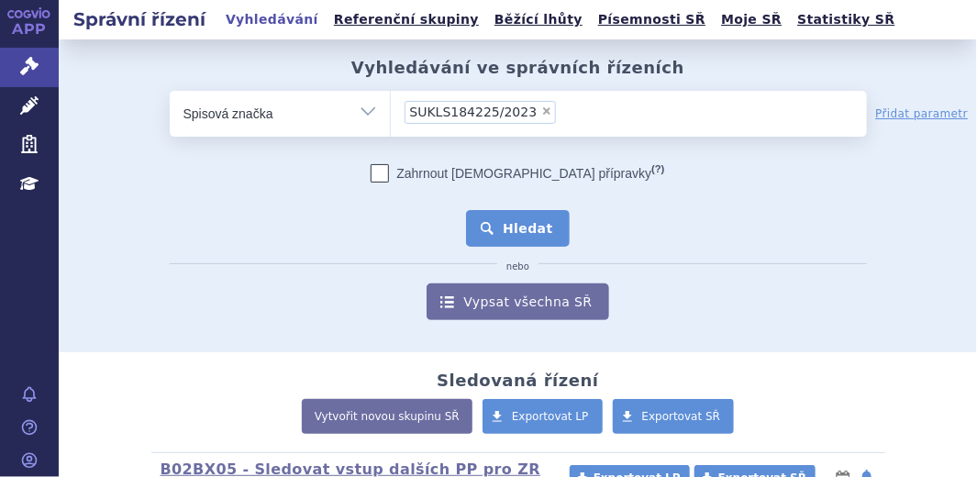
click at [484, 222] on button "Hledat" at bounding box center [518, 228] width 104 height 37
